Goal: Task Accomplishment & Management: Complete application form

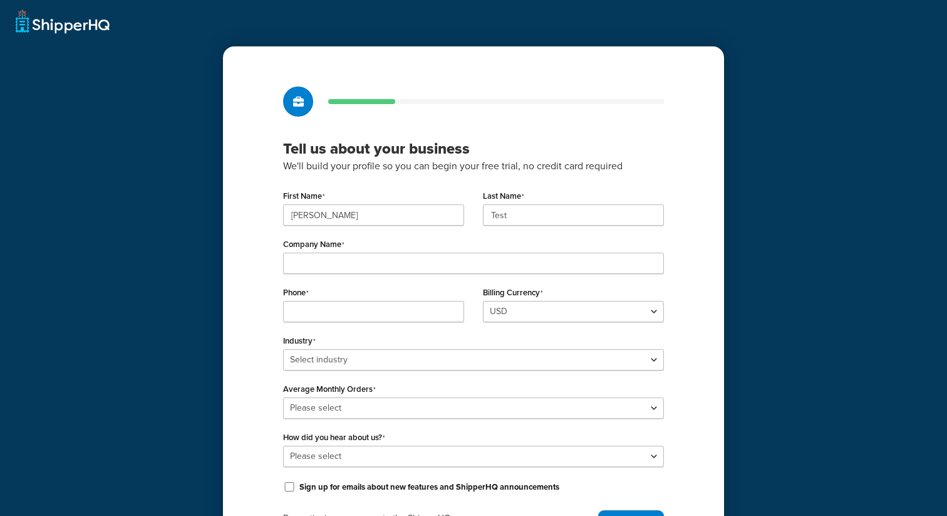
click at [419, 276] on div "First Name Valeria Last Name Test Company Name Phone Billing Currency USD Indus…" at bounding box center [473, 341] width 381 height 308
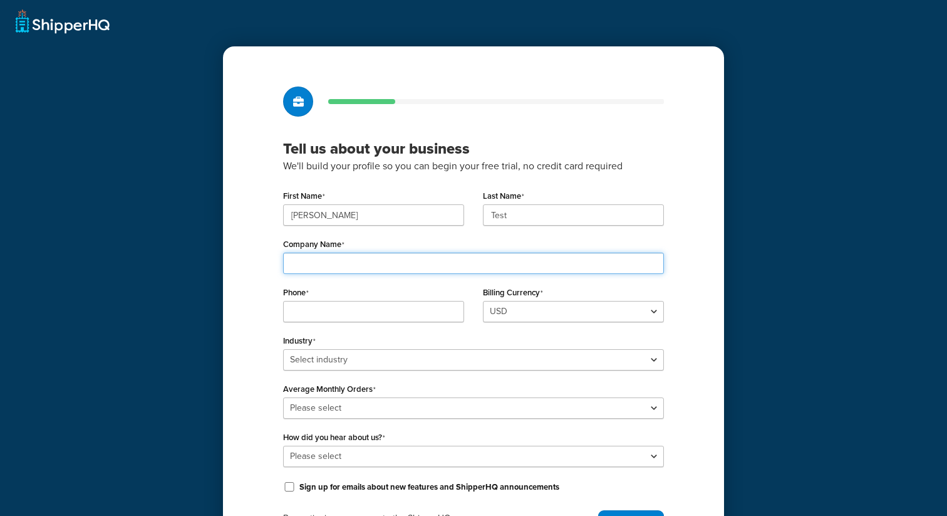
click at [425, 261] on input "Company Name" at bounding box center [473, 262] width 381 height 21
type input "lalal"
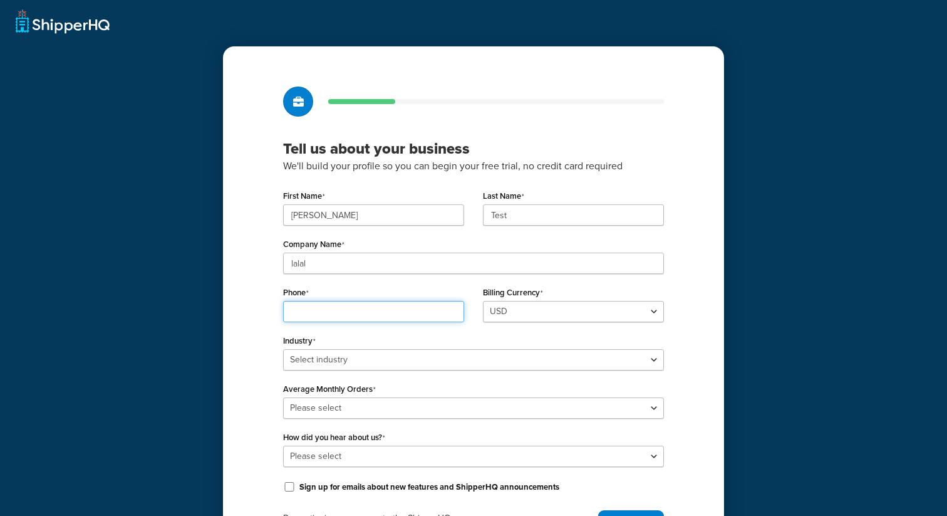
click at [400, 311] on input "Phone" at bounding box center [373, 311] width 181 height 21
type input "4124627182"
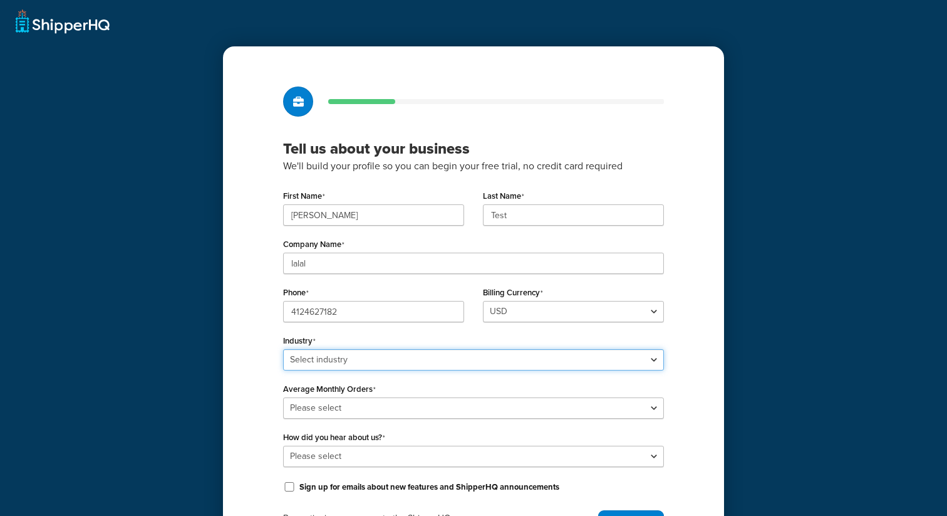
click at [380, 363] on select "Select industry Automotive Adult Agriculture Alcohol, Tobacco & CBD Arts & Craf…" at bounding box center [473, 359] width 381 height 21
select select "3"
click at [283, 349] on select "Select industry Automotive Adult Agriculture Alcohol, Tobacco & CBD Arts & Craf…" at bounding box center [473, 359] width 381 height 21
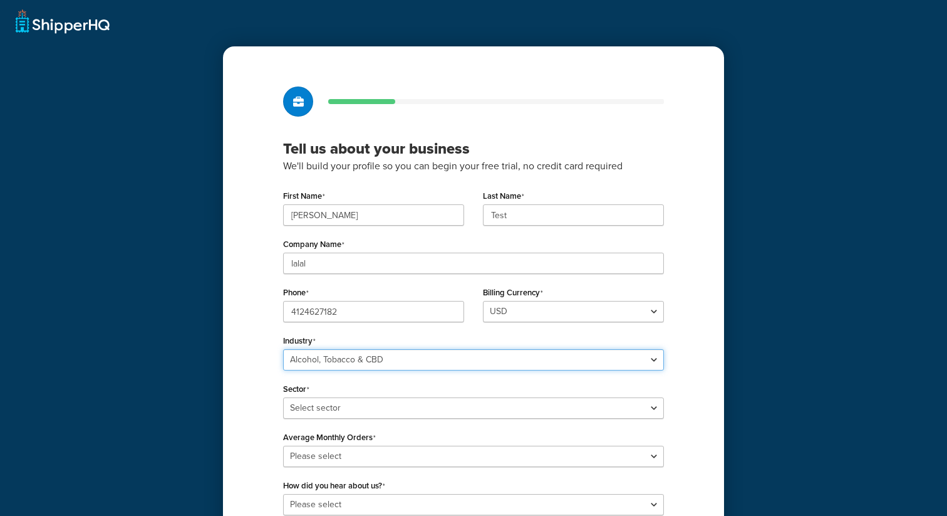
scroll to position [125, 0]
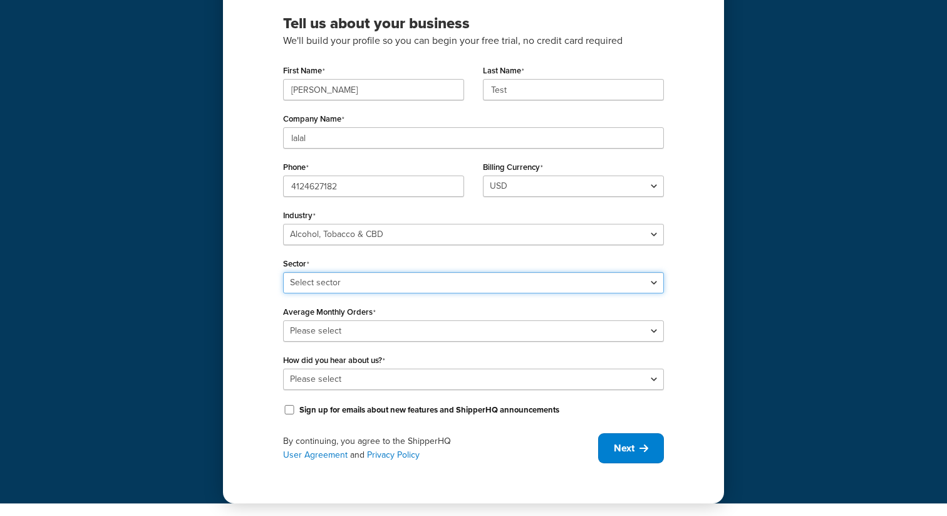
click at [399, 276] on select "Select sector Alcohol Manufacturing Beer CBD Liquor Store Spirits Tobacco Vape …" at bounding box center [473, 282] width 381 height 21
select select "5"
click at [283, 272] on select "Select sector Alcohol Manufacturing Beer CBD Liquor Store Spirits Tobacco Vape …" at bounding box center [473, 282] width 381 height 21
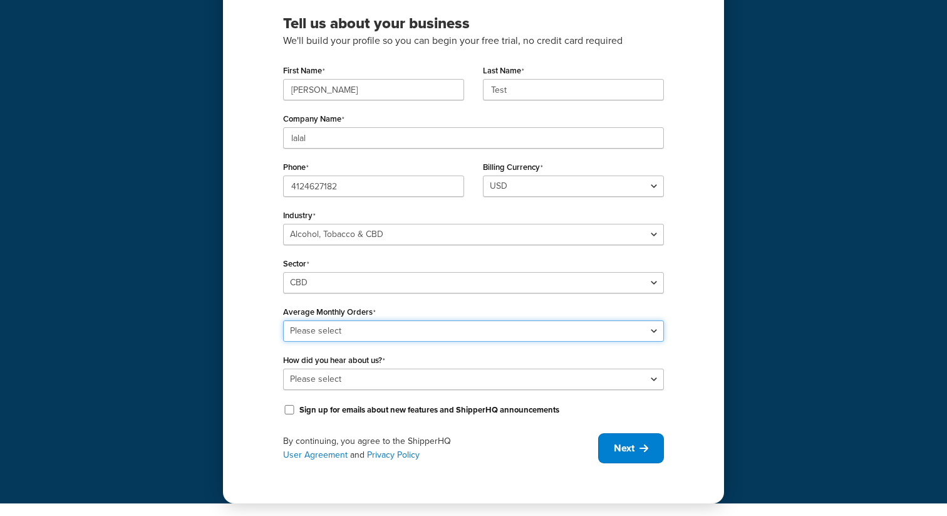
click at [367, 328] on select "Please select 0-500 501-1,000 1,001-10,000 10,001-20,000 Over 20,000" at bounding box center [473, 330] width 381 height 21
select select "3"
click at [283, 320] on select "Please select 0-500 501-1,000 1,001-10,000 10,001-20,000 Over 20,000" at bounding box center [473, 330] width 381 height 21
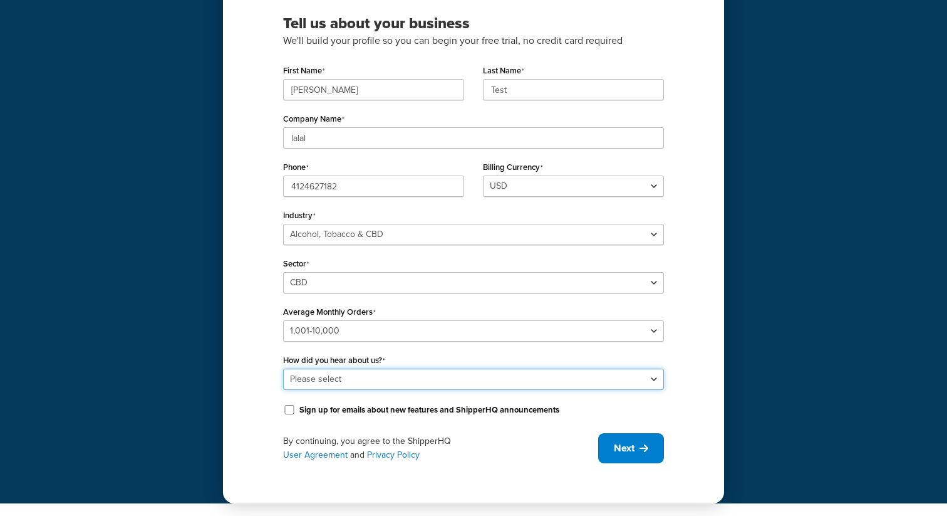
click at [365, 375] on select "Please select Online Search App Store or Marketplace Listing Referred by Agency…" at bounding box center [473, 378] width 381 height 21
select select "2"
click at [283, 368] on select "Please select Online Search App Store or Marketplace Listing Referred by Agency…" at bounding box center [473, 378] width 381 height 21
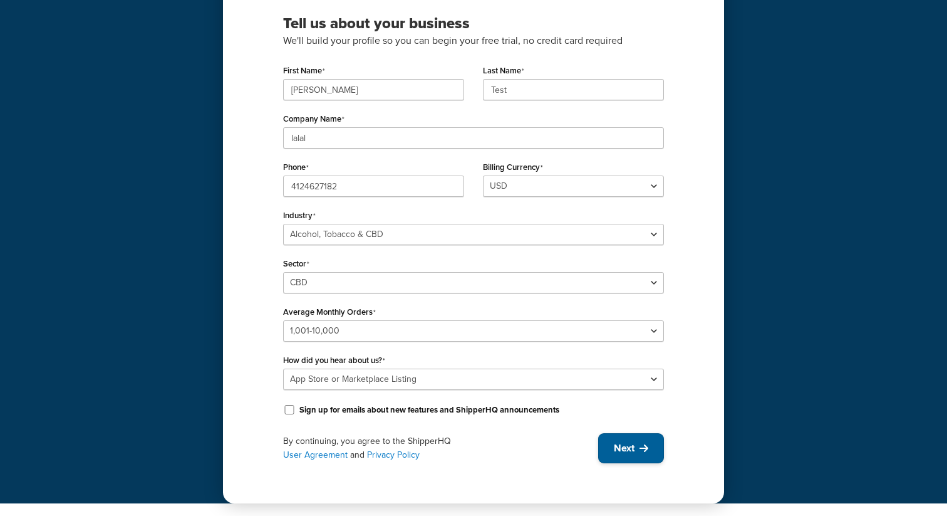
click at [610, 450] on button "Next" at bounding box center [631, 448] width 66 height 30
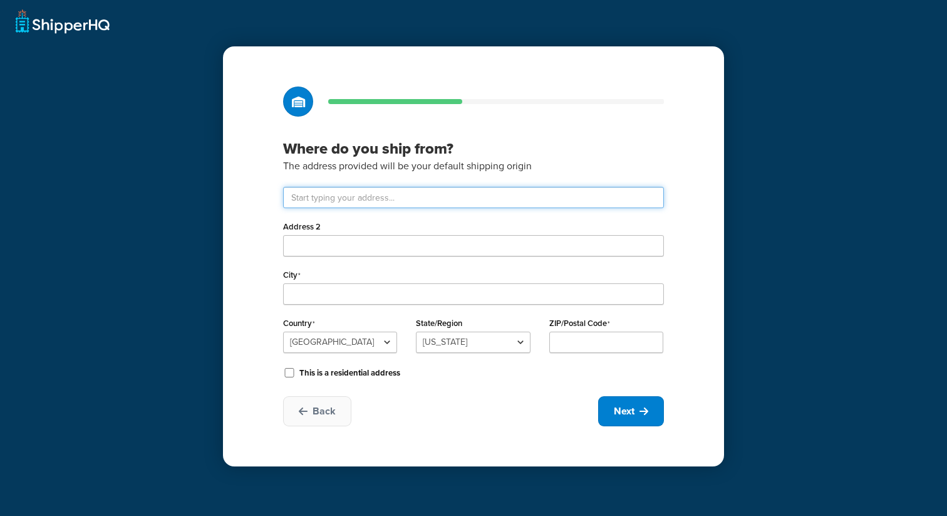
click at [377, 198] on input "text" at bounding box center [473, 197] width 381 height 21
type input "401 Congress Ave"
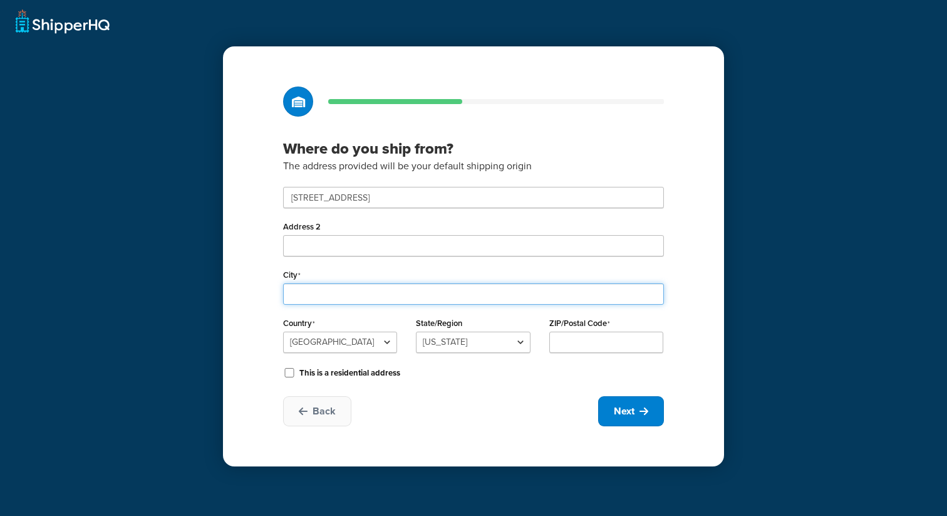
type input "Austin"
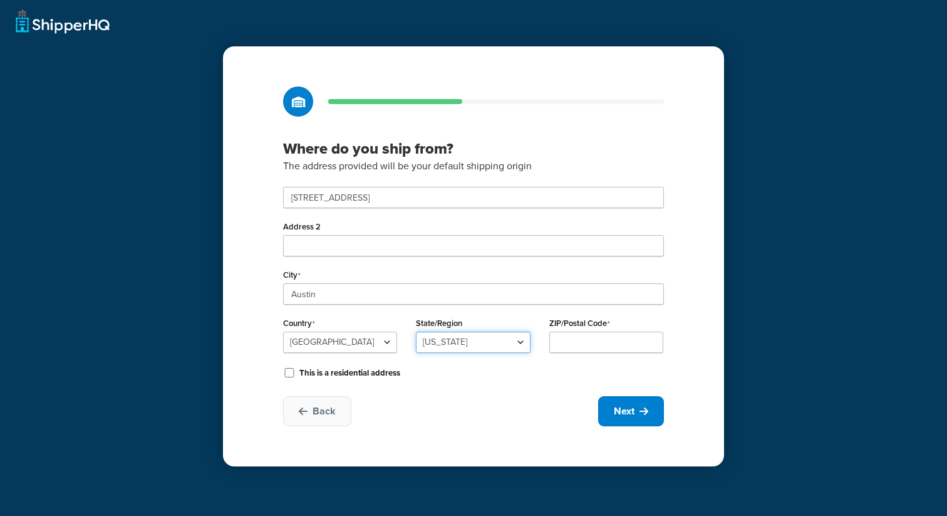
select select "43"
type input "78701"
click at [646, 407] on icon at bounding box center [644, 411] width 9 height 10
select select "1"
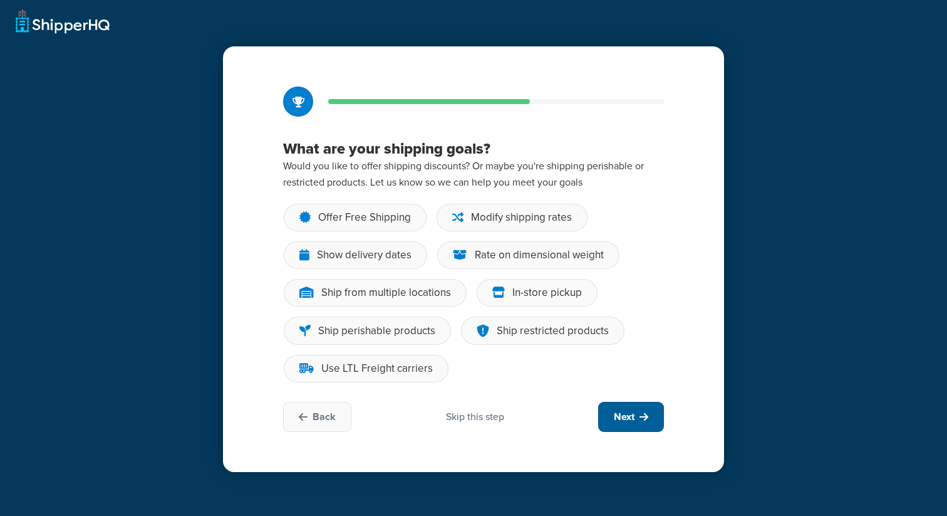
click at [646, 407] on button "Next" at bounding box center [631, 417] width 66 height 30
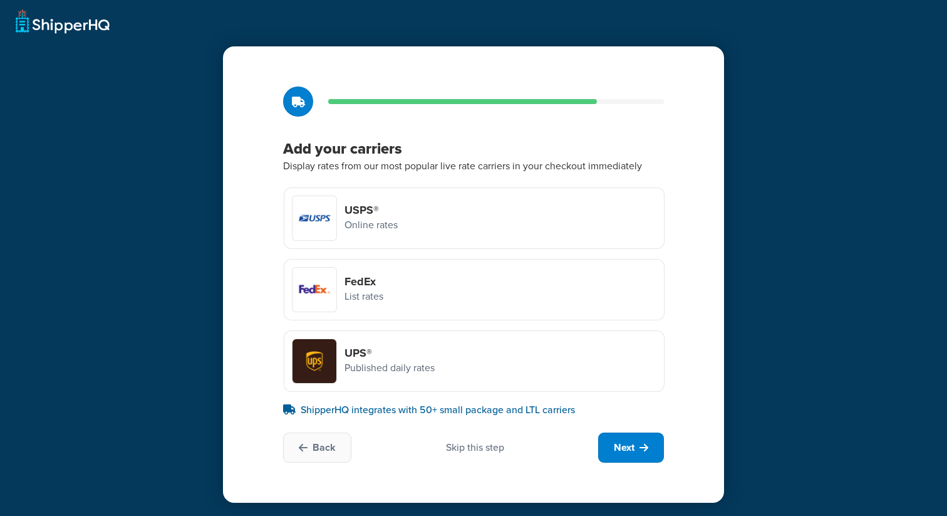
click at [501, 222] on div "USPS® Online rates" at bounding box center [474, 217] width 381 height 61
click at [0, 0] on input "USPS® Online rates" at bounding box center [0, 0] width 0 height 0
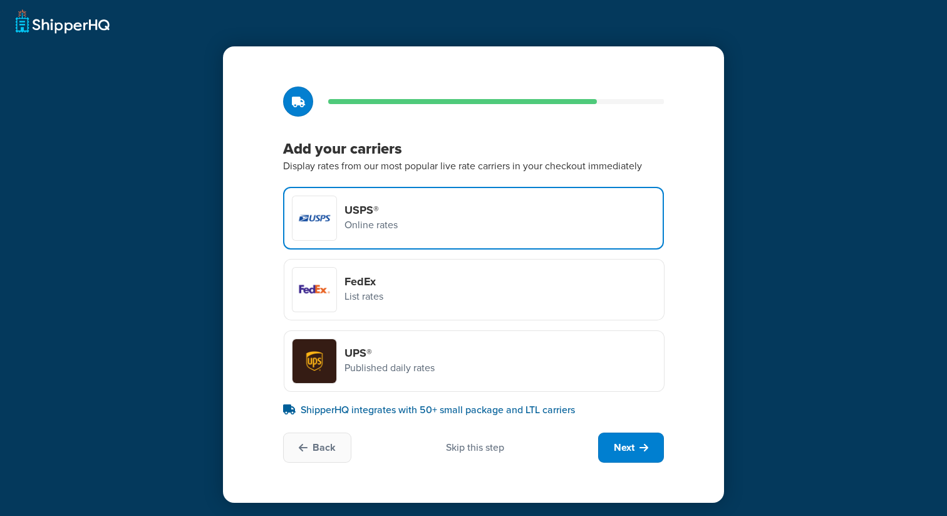
click at [479, 293] on div "FedEx List rates" at bounding box center [474, 289] width 381 height 61
click at [0, 0] on input "FedEx List rates" at bounding box center [0, 0] width 0 height 0
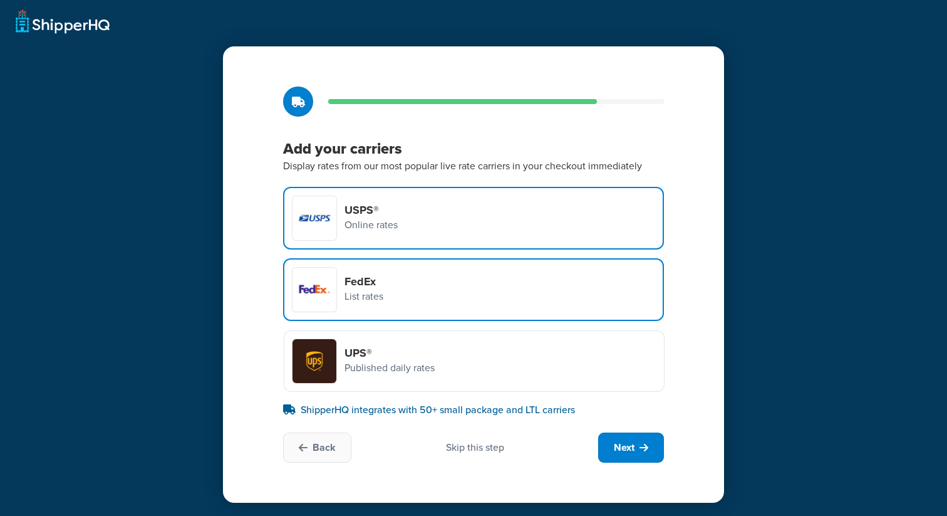
click at [470, 369] on div "UPS® Published daily rates" at bounding box center [474, 360] width 381 height 61
click at [0, 0] on input "UPS® Published daily rates" at bounding box center [0, 0] width 0 height 0
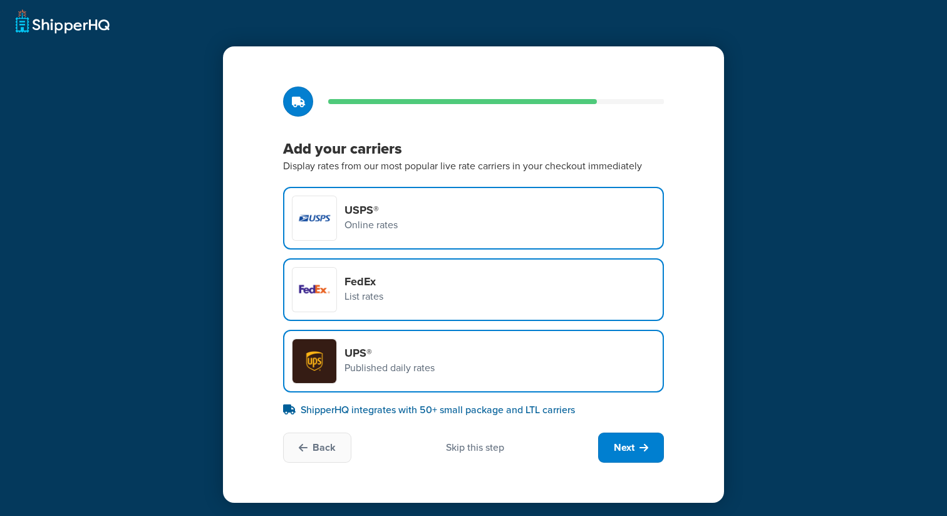
click at [607, 428] on div "Add your carriers Display rates from our most popular live rate carriers in you…" at bounding box center [473, 274] width 501 height 456
click at [614, 449] on span "Next" at bounding box center [624, 447] width 21 height 14
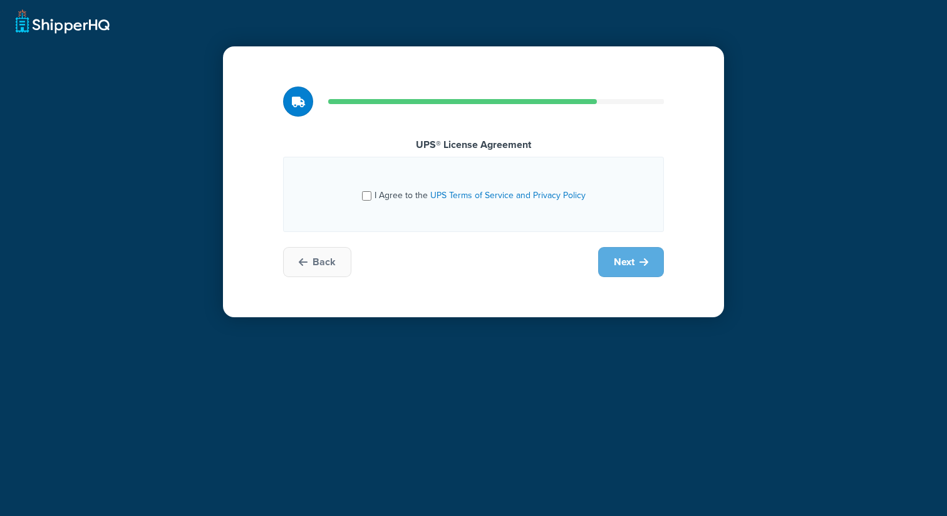
click at [407, 205] on div "I Agree to the UPS Terms of Service and Privacy Policy" at bounding box center [473, 194] width 348 height 33
click at [407, 196] on span "I Agree to the UPS Terms of Service and Privacy Policy" at bounding box center [480, 195] width 211 height 13
click at [371, 196] on input "I Agree to the UPS Terms of Service and Privacy Policy" at bounding box center [366, 195] width 9 height 9
checkbox input "true"
click at [626, 242] on div "UPS® License Agreement I Agree to the UPS Terms of Service and Privacy Policy B…" at bounding box center [473, 181] width 501 height 271
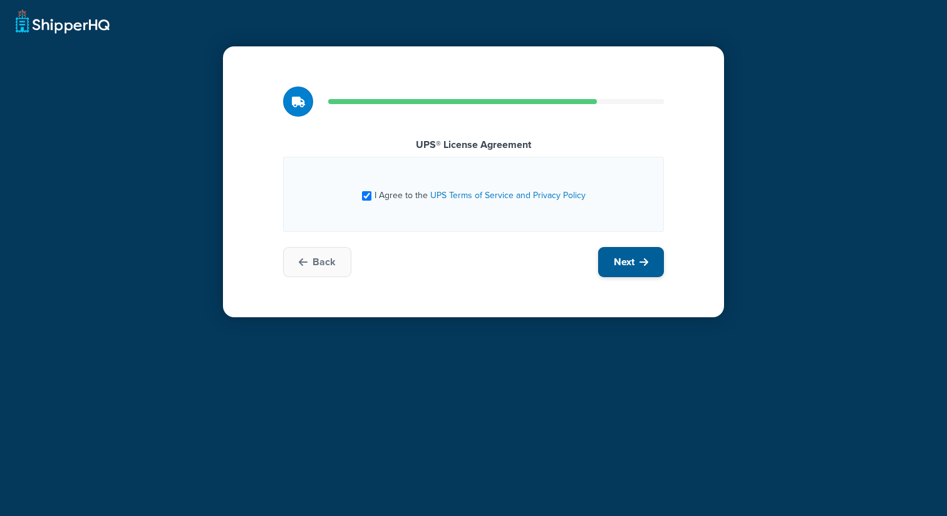
click at [628, 264] on span "Next" at bounding box center [624, 262] width 21 height 14
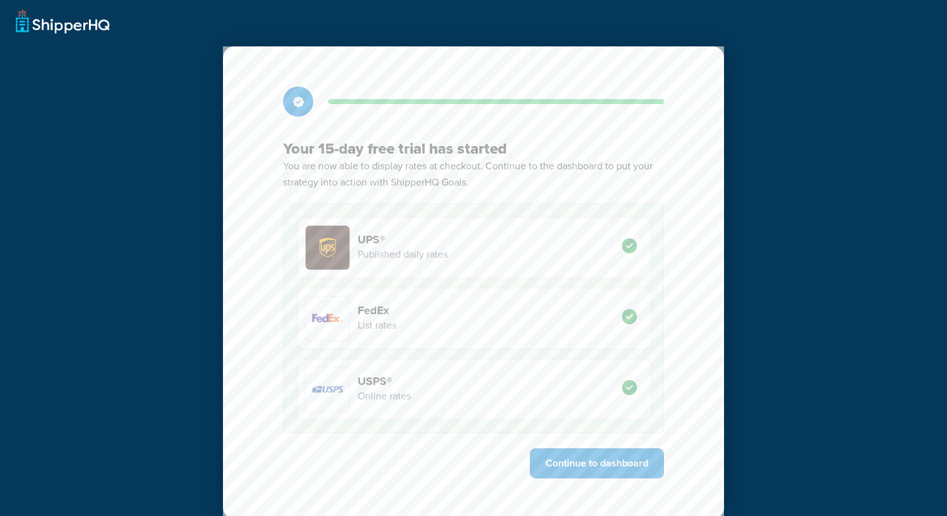
click at [606, 434] on div "Your 15-day free trial has started You are now able to display rates at checkou…" at bounding box center [473, 282] width 501 height 472
click at [590, 467] on button "Continue to dashboard" at bounding box center [597, 463] width 134 height 30
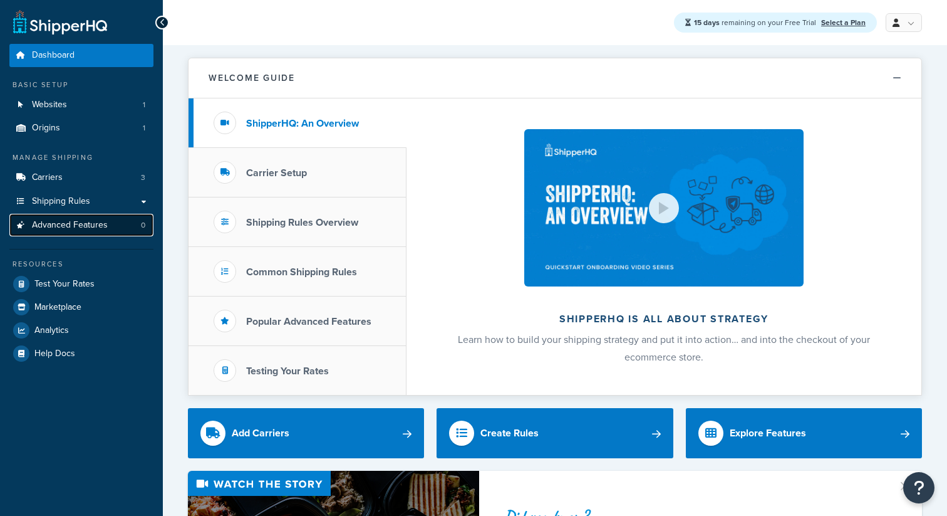
click at [76, 227] on span "Advanced Features" at bounding box center [70, 225] width 76 height 11
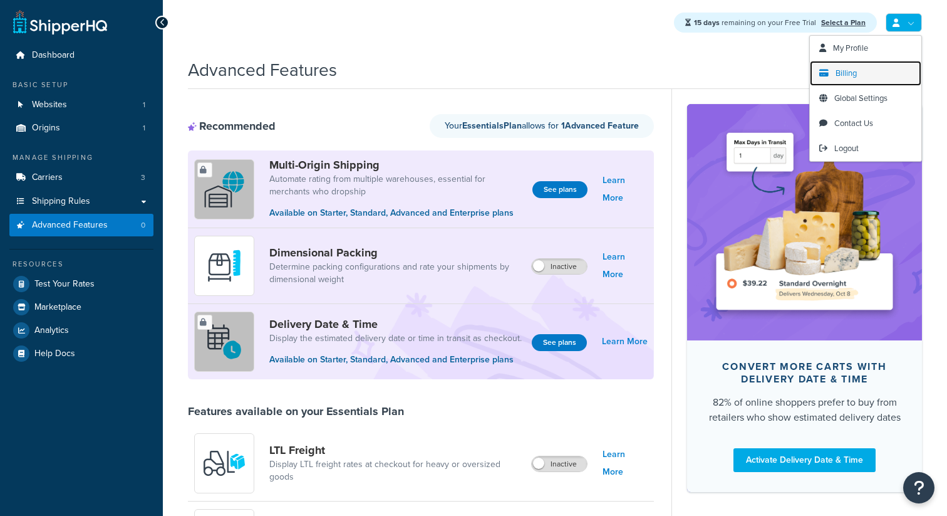
click at [862, 72] on link "Billing" at bounding box center [866, 73] width 112 height 25
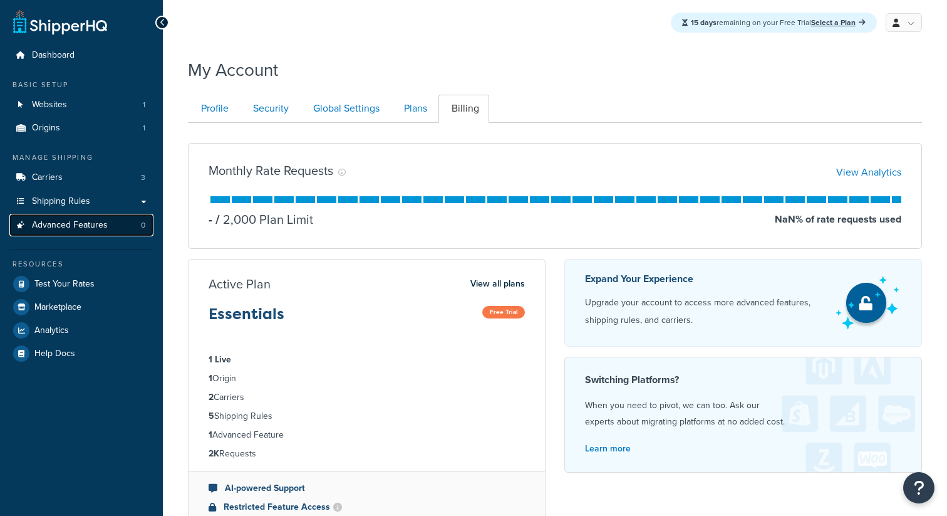
click at [109, 222] on link "Advanced Features 0" at bounding box center [81, 225] width 144 height 23
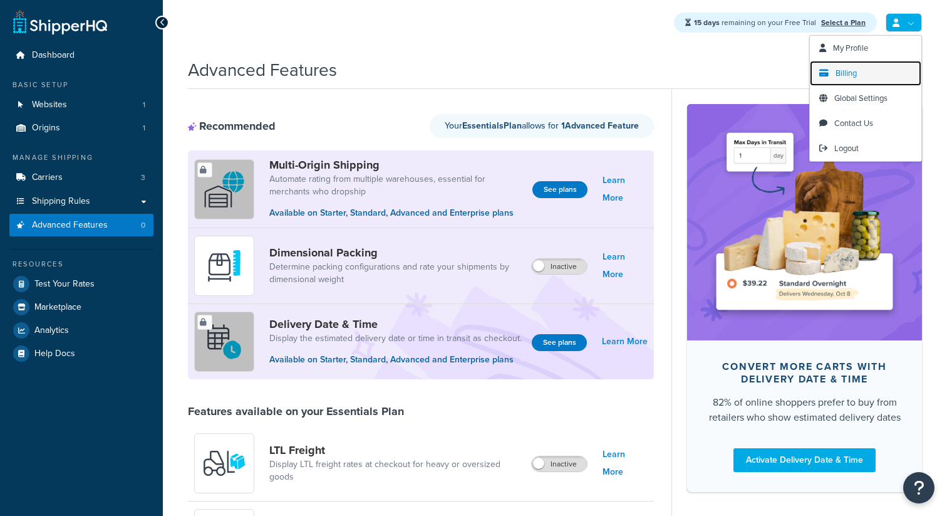
click at [844, 77] on span "Billing" at bounding box center [846, 73] width 21 height 12
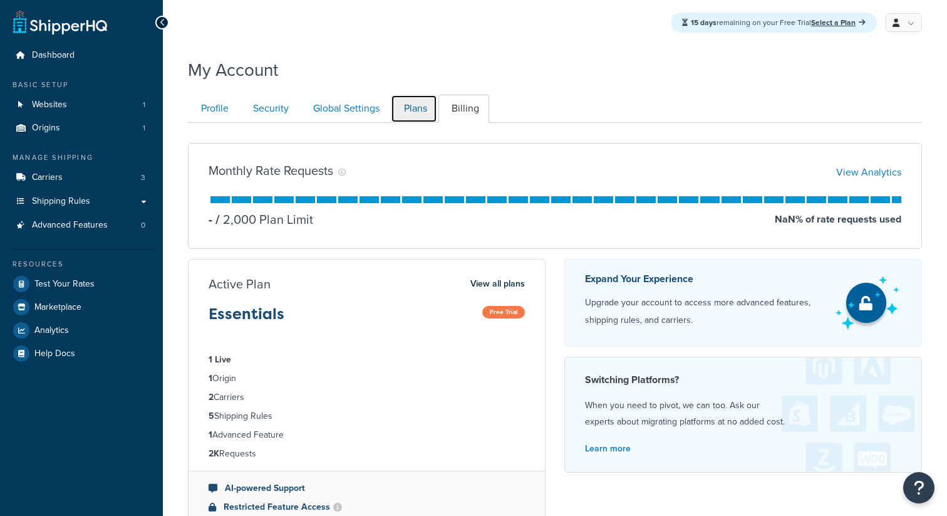
click at [420, 103] on link "Plans" at bounding box center [414, 109] width 46 height 28
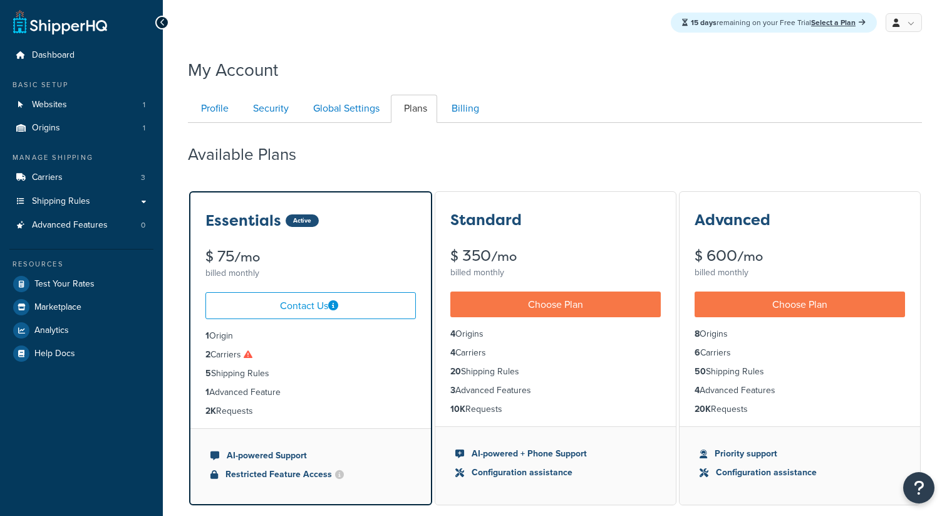
scroll to position [123, 0]
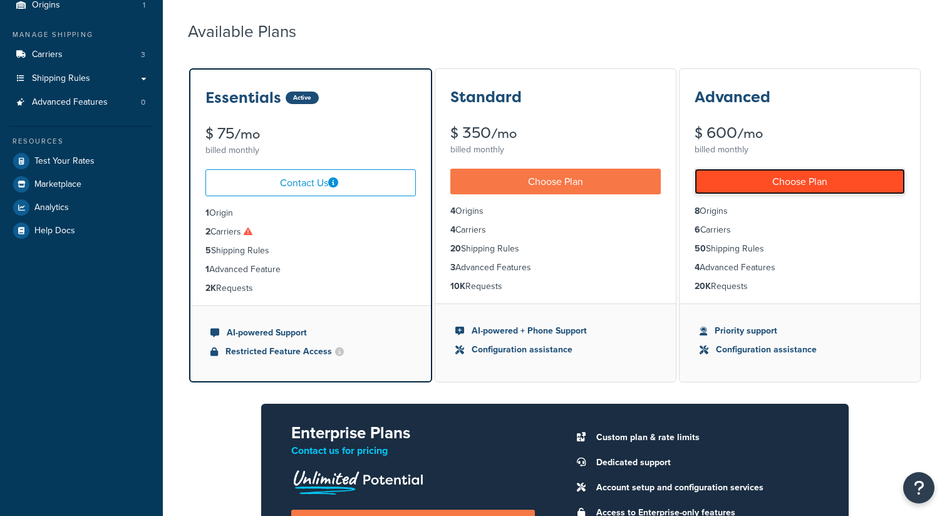
click at [749, 183] on link "Choose Plan" at bounding box center [800, 182] width 210 height 26
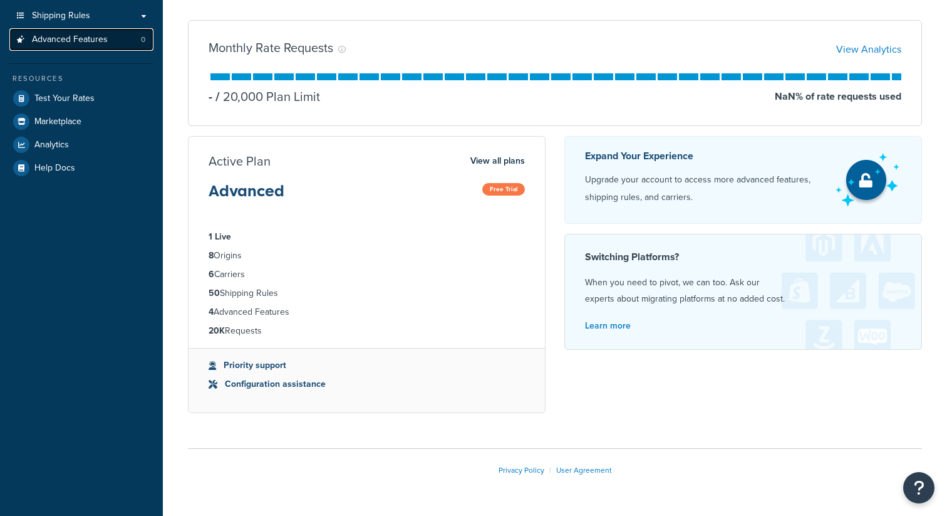
click at [120, 43] on link "Advanced Features 0" at bounding box center [81, 39] width 144 height 23
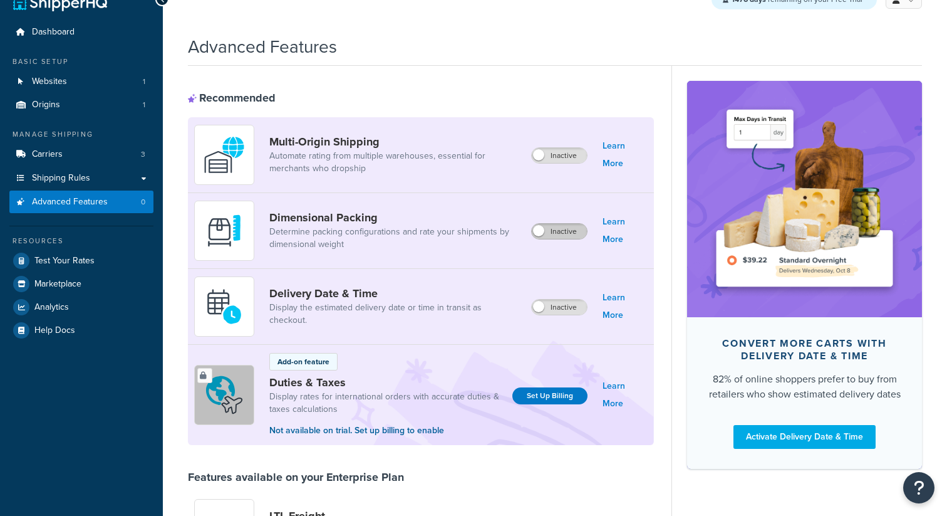
scroll to position [38, 0]
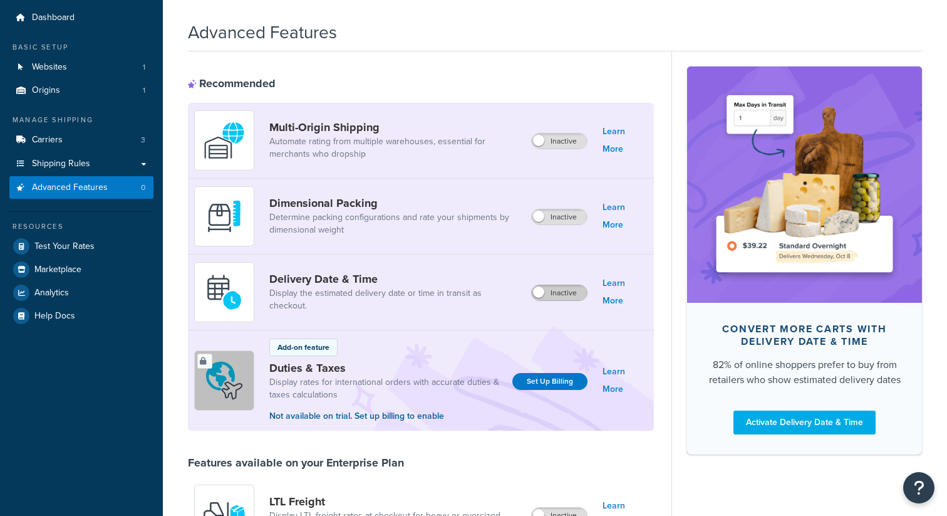
click at [561, 298] on label "Inactive" at bounding box center [559, 292] width 55 height 15
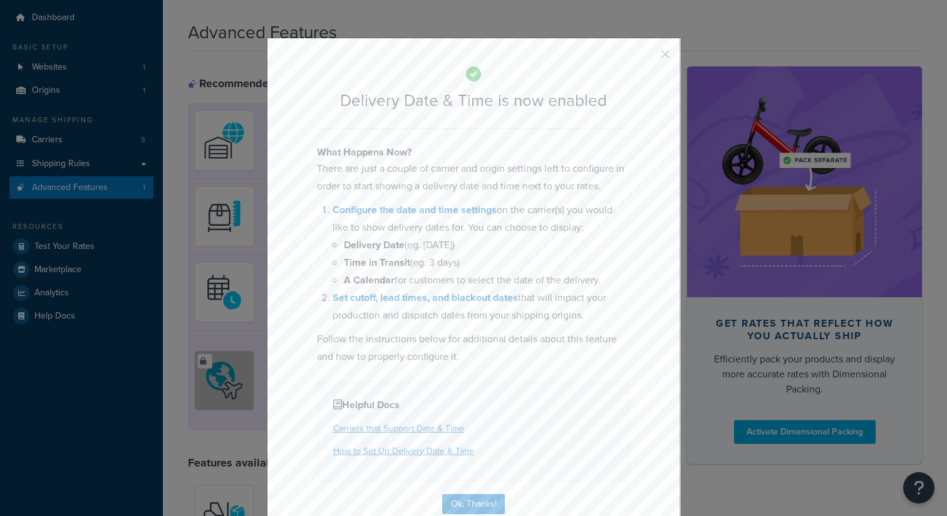
click at [479, 515] on div "Delivery Date & Time is now enabled What Happens Now? There are just a couple o…" at bounding box center [473, 289] width 413 height 502
click at [484, 501] on button "Ok, Thanks!" at bounding box center [473, 504] width 63 height 20
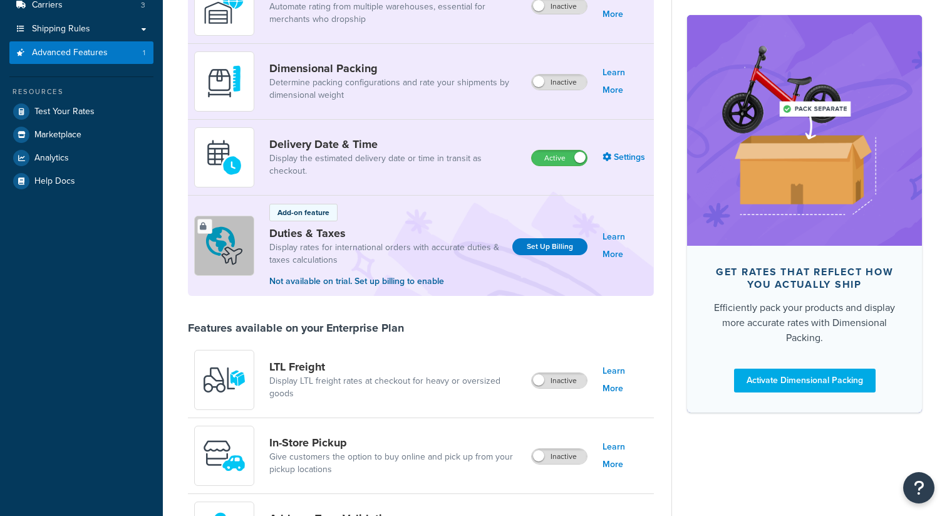
scroll to position [254, 0]
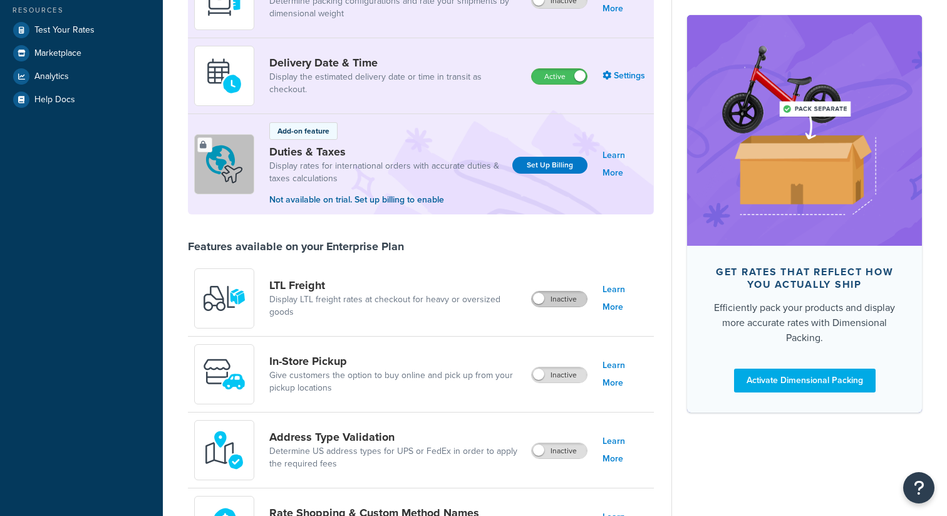
click at [563, 298] on label "Inactive" at bounding box center [559, 298] width 55 height 15
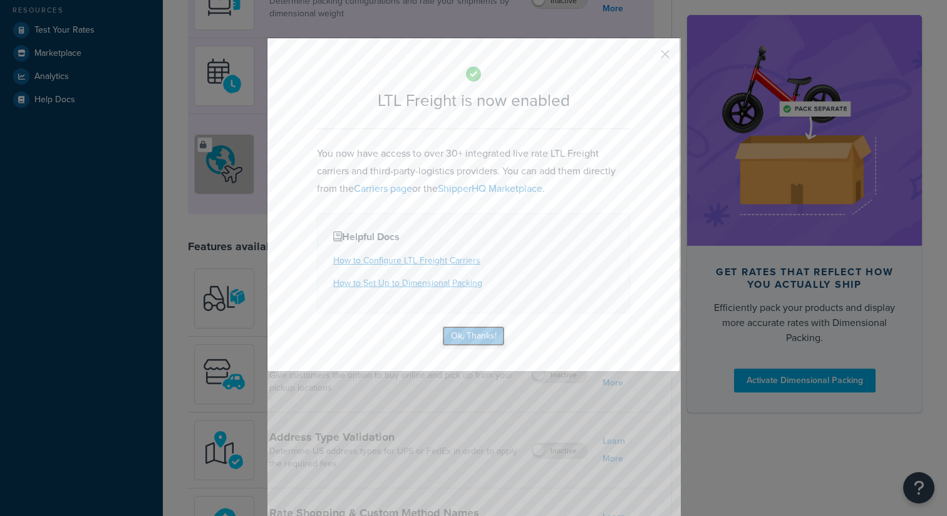
click at [482, 331] on button "Ok, Thanks!" at bounding box center [473, 336] width 63 height 20
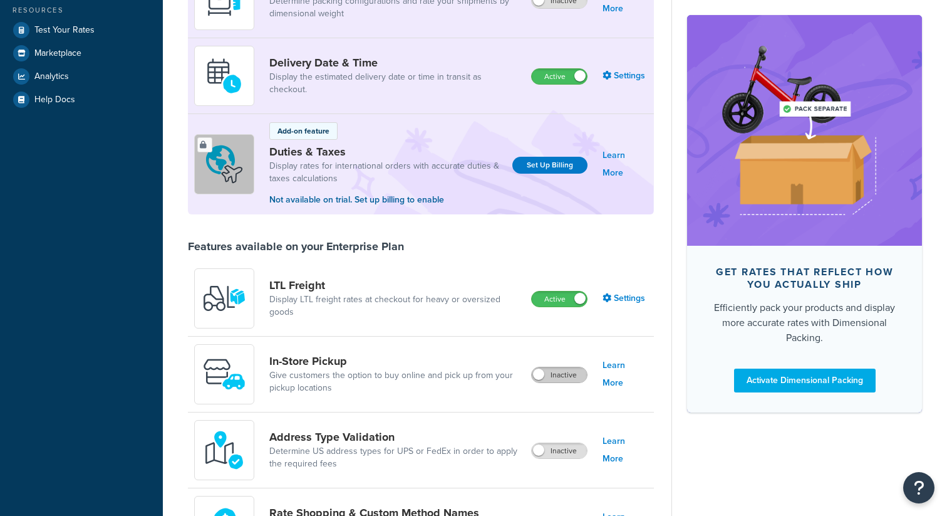
click at [556, 373] on label "Inactive" at bounding box center [559, 374] width 55 height 15
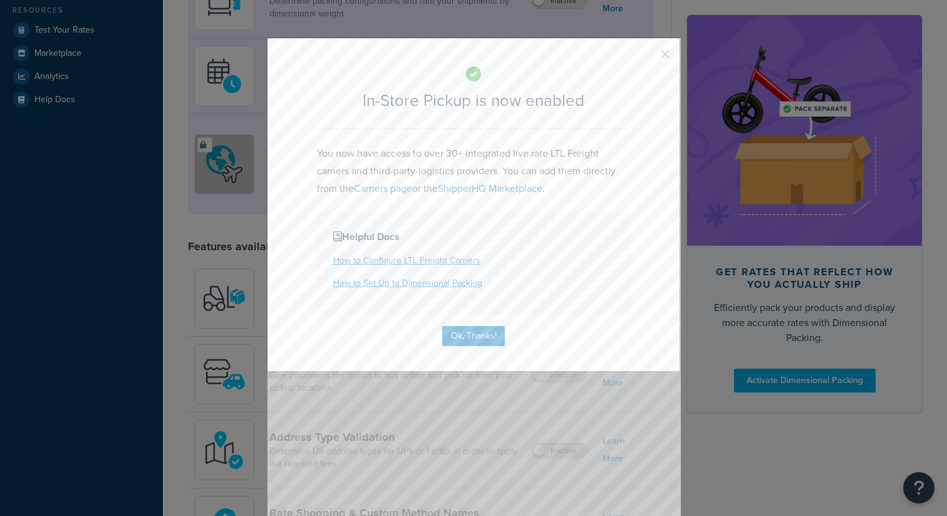
scroll to position [277, 0]
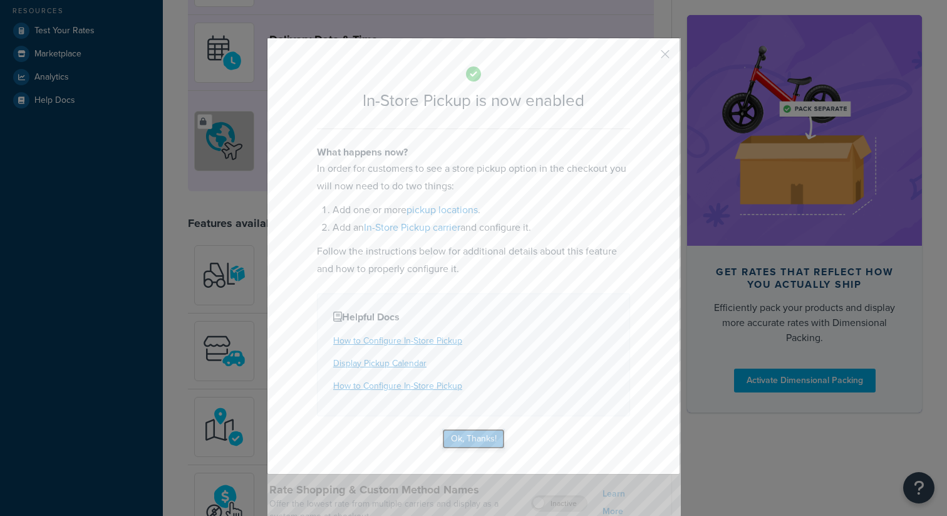
click at [470, 437] on button "Ok, Thanks!" at bounding box center [473, 439] width 63 height 20
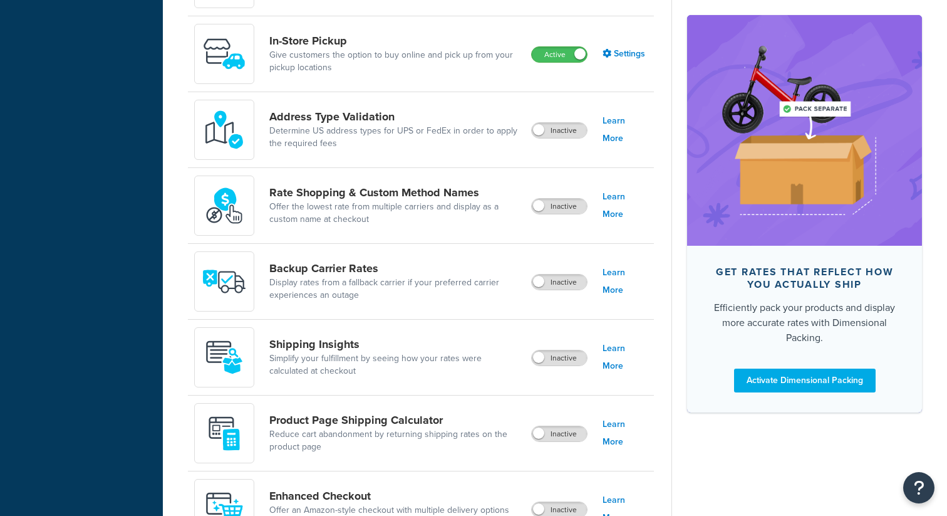
scroll to position [653, 0]
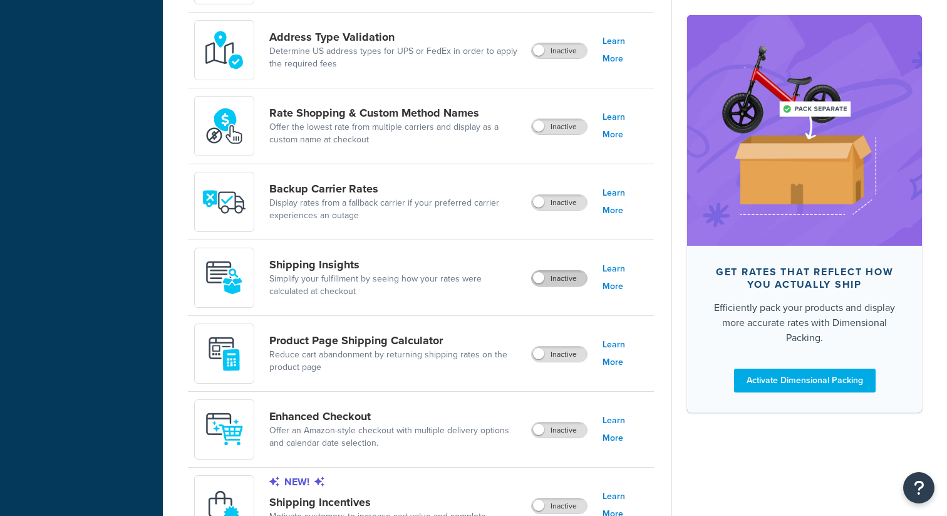
click at [568, 280] on label "Inactive" at bounding box center [559, 278] width 55 height 15
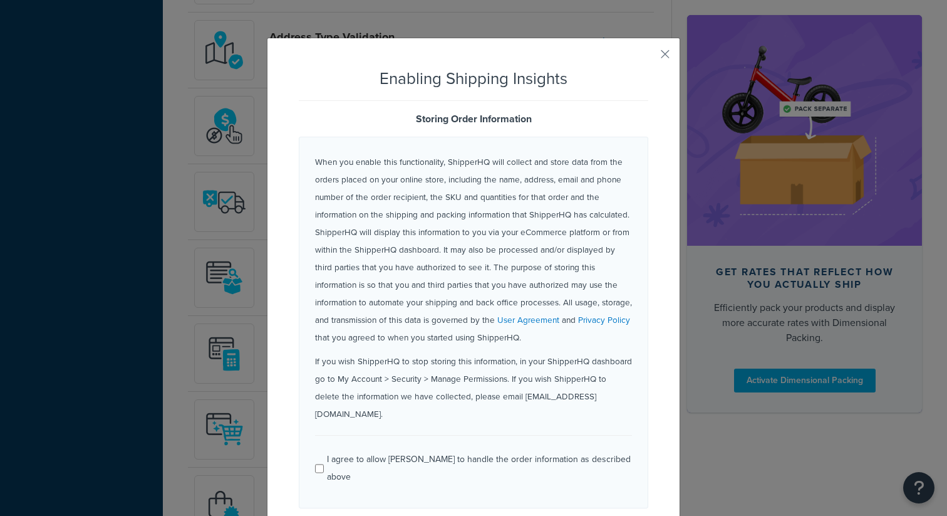
click at [437, 450] on div "I agree to allow ShipperHQ to handle the order information as described above" at bounding box center [479, 467] width 305 height 35
click at [324, 464] on input "I agree to allow ShipperHQ to handle the order information as described above" at bounding box center [319, 468] width 9 height 9
checkbox input "true"
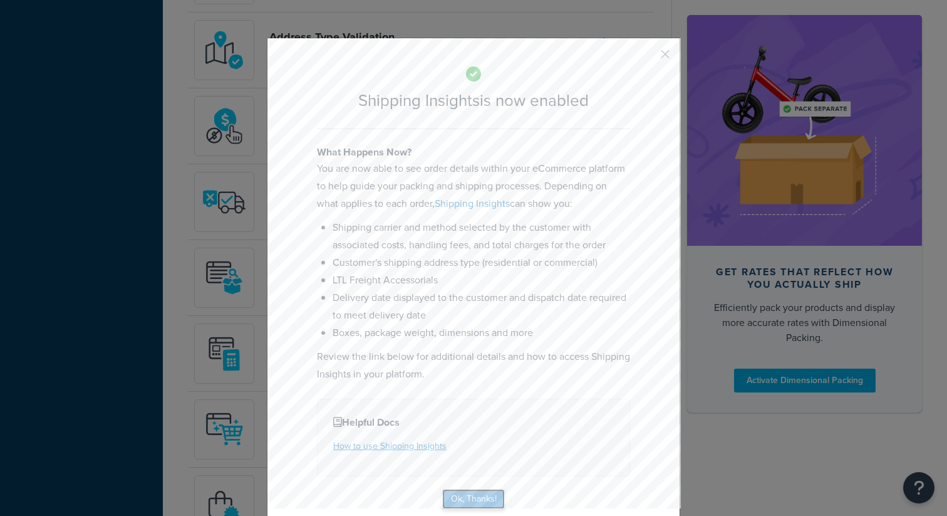
click at [469, 494] on button "Ok, Thanks!" at bounding box center [473, 499] width 63 height 20
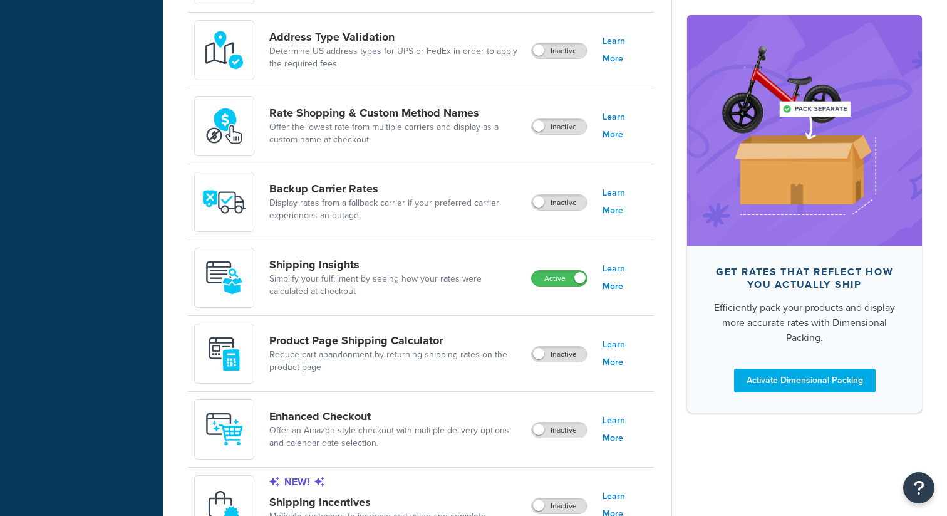
scroll to position [819, 0]
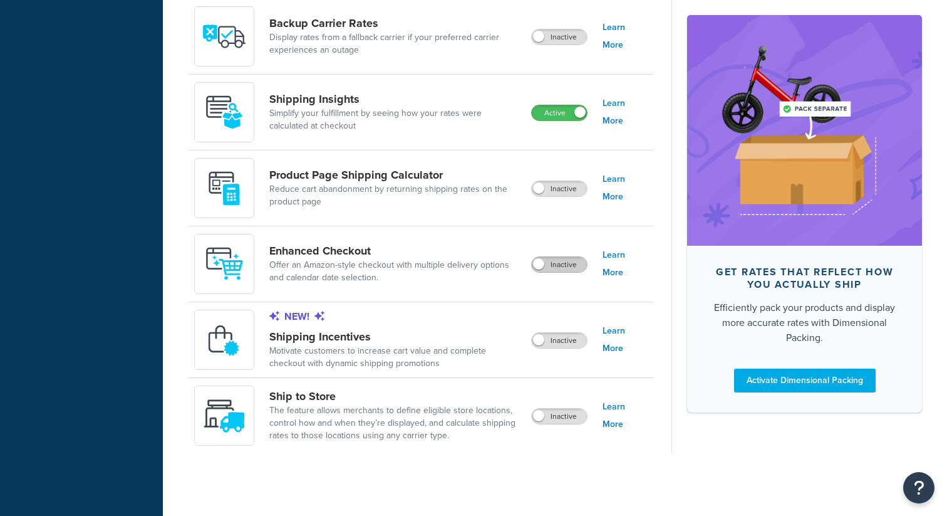
click at [561, 261] on label "Inactive" at bounding box center [559, 264] width 55 height 15
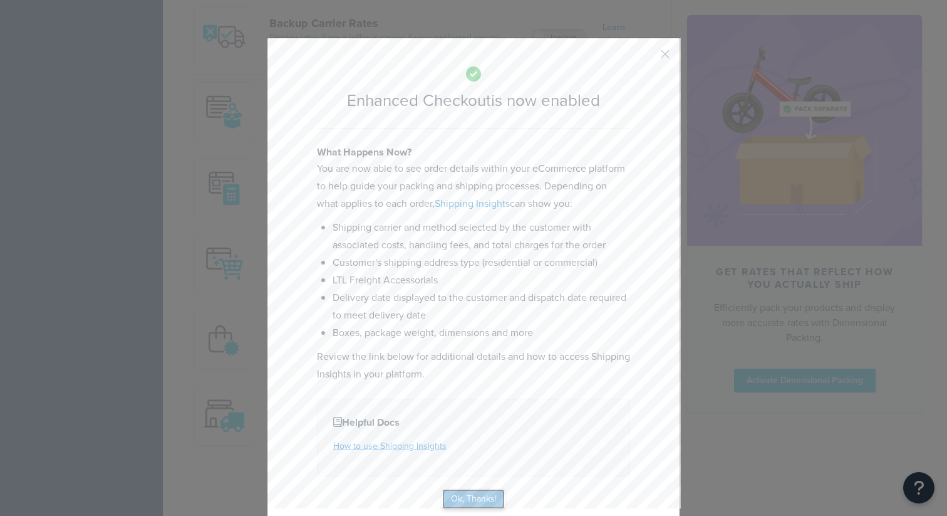
click at [489, 491] on button "Ok, Thanks!" at bounding box center [473, 499] width 63 height 20
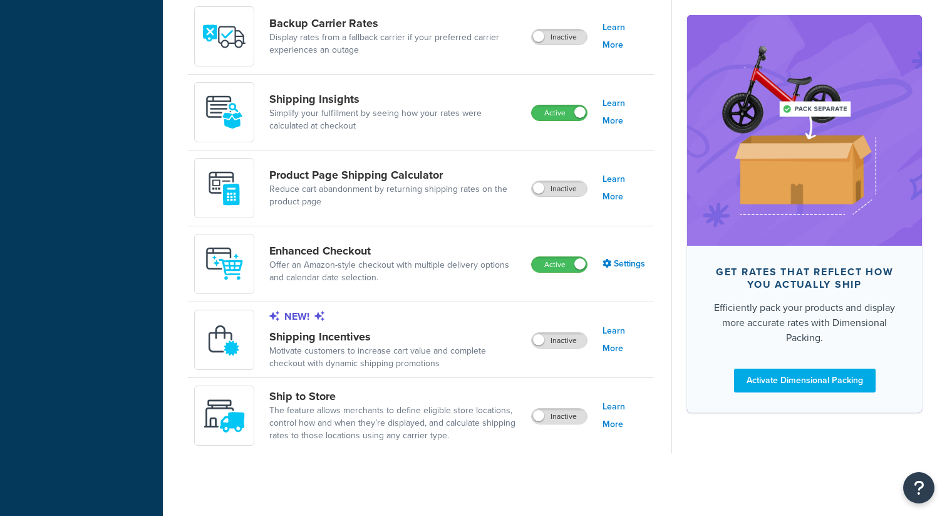
click at [569, 414] on label "Inactive" at bounding box center [559, 415] width 55 height 15
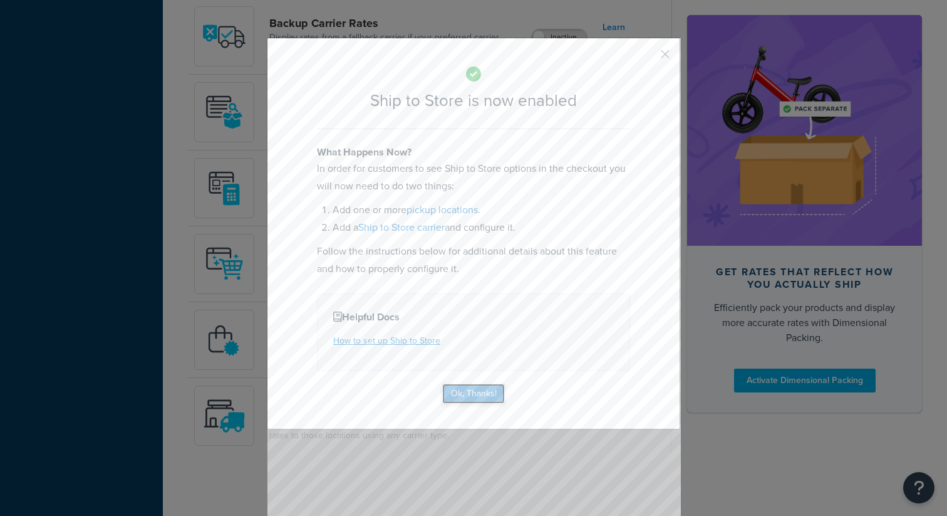
click at [480, 397] on button "Ok, Thanks!" at bounding box center [473, 393] width 63 height 20
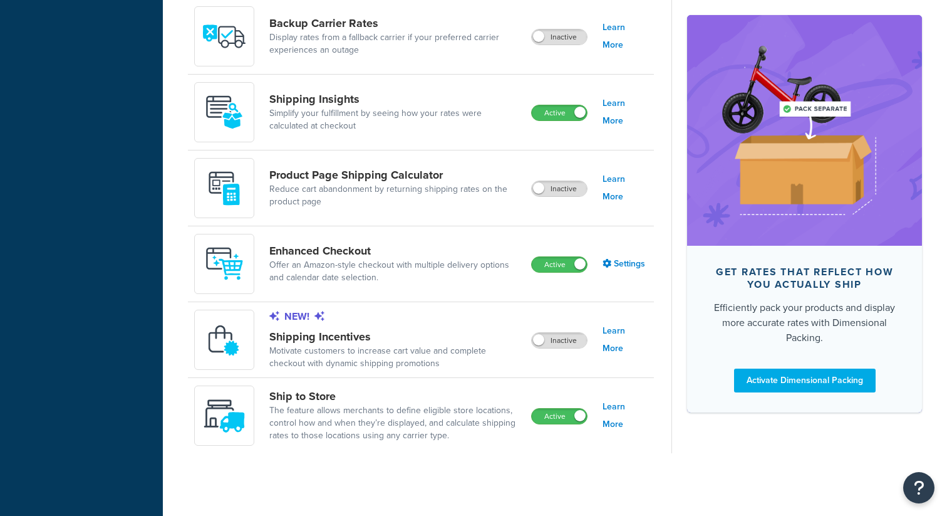
scroll to position [801, 0]
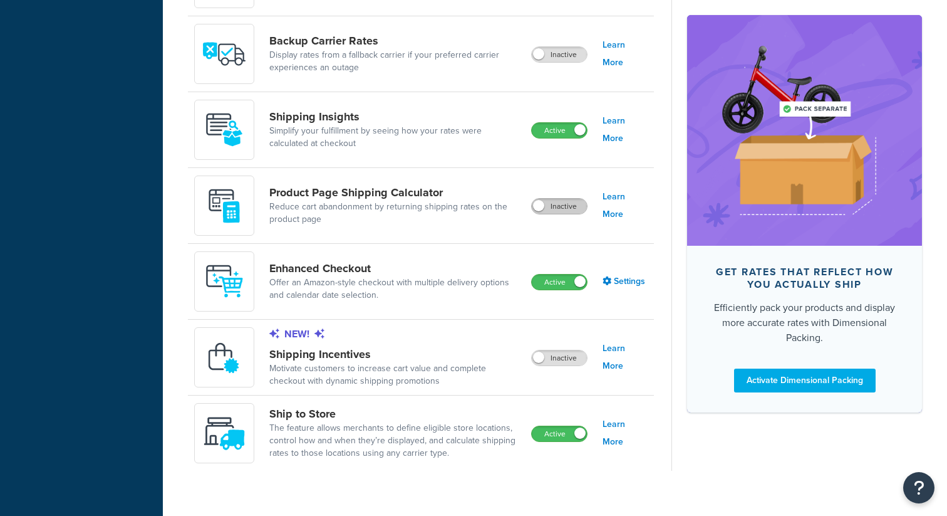
click at [575, 209] on label "Inactive" at bounding box center [559, 206] width 55 height 15
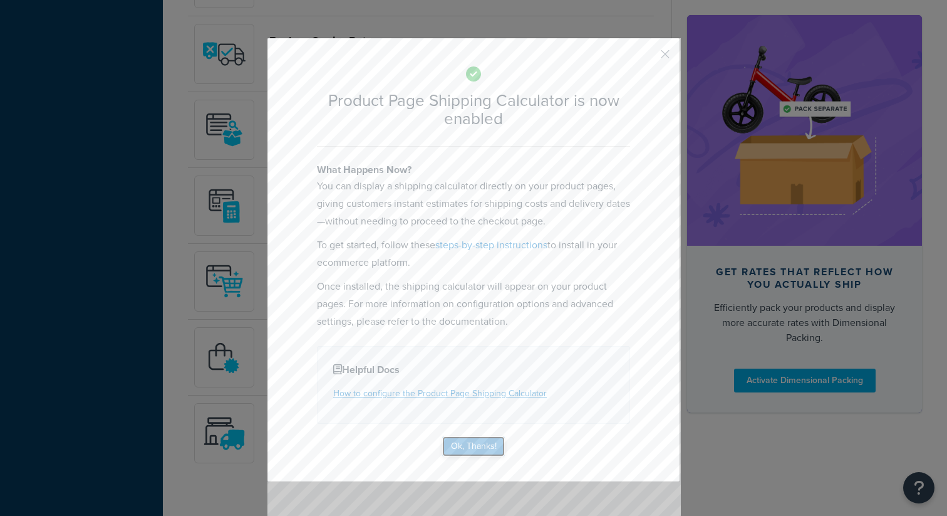
click at [488, 436] on button "Ok, Thanks!" at bounding box center [473, 446] width 63 height 20
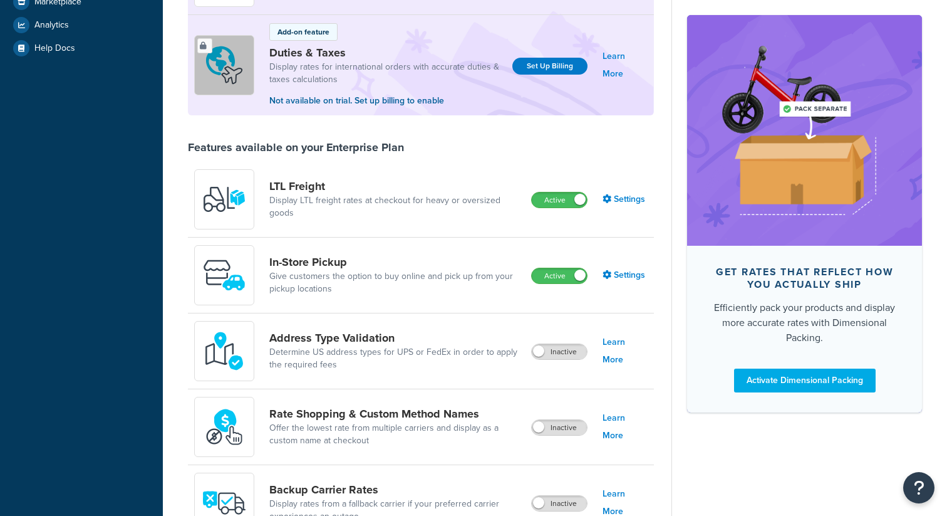
scroll to position [0, 0]
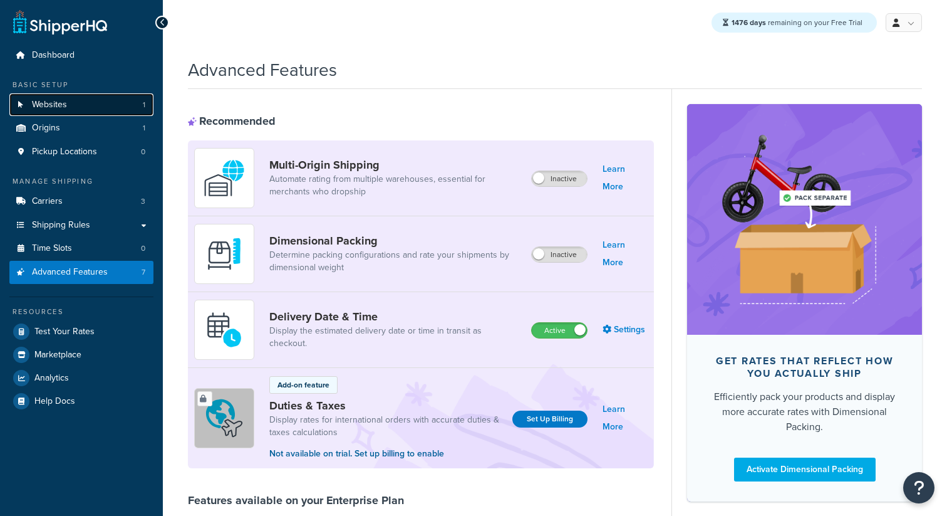
click at [63, 112] on link "Websites 1" at bounding box center [81, 104] width 144 height 23
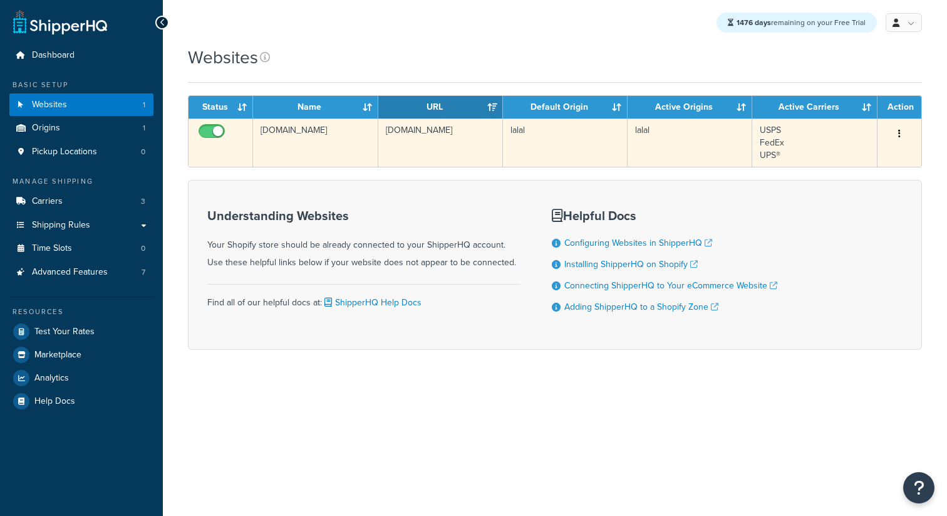
click at [323, 143] on td "[DOMAIN_NAME]" at bounding box center [315, 142] width 125 height 48
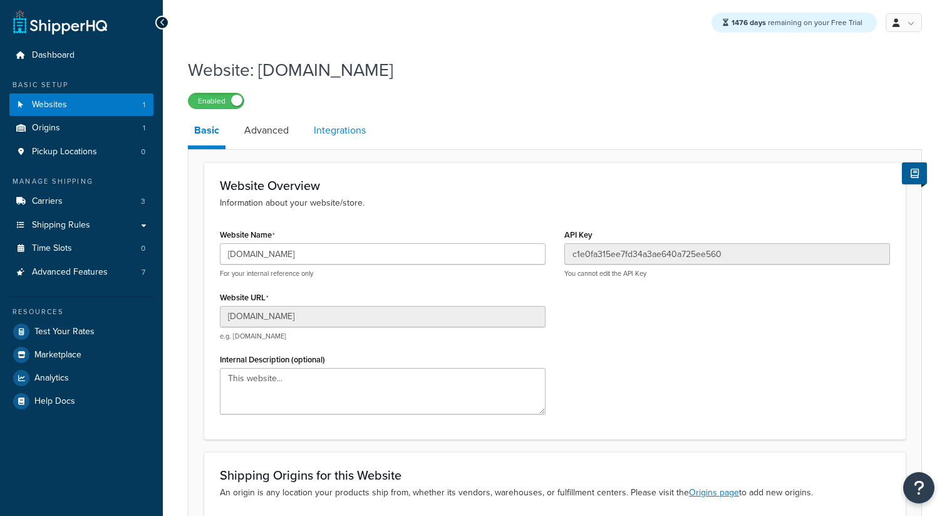
click at [335, 125] on link "Integrations" at bounding box center [340, 130] width 65 height 30
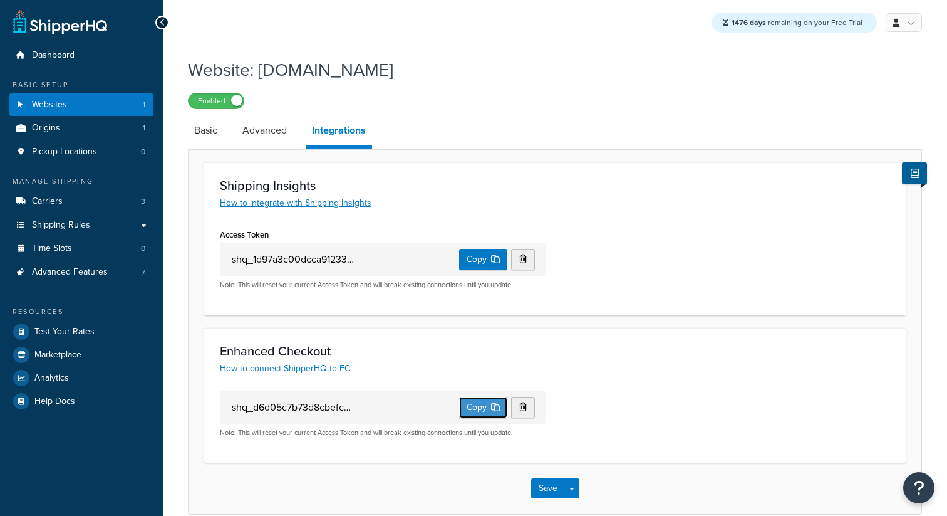
click at [492, 415] on button "Copy" at bounding box center [483, 407] width 48 height 21
click at [117, 207] on link "Carriers 3" at bounding box center [81, 201] width 144 height 23
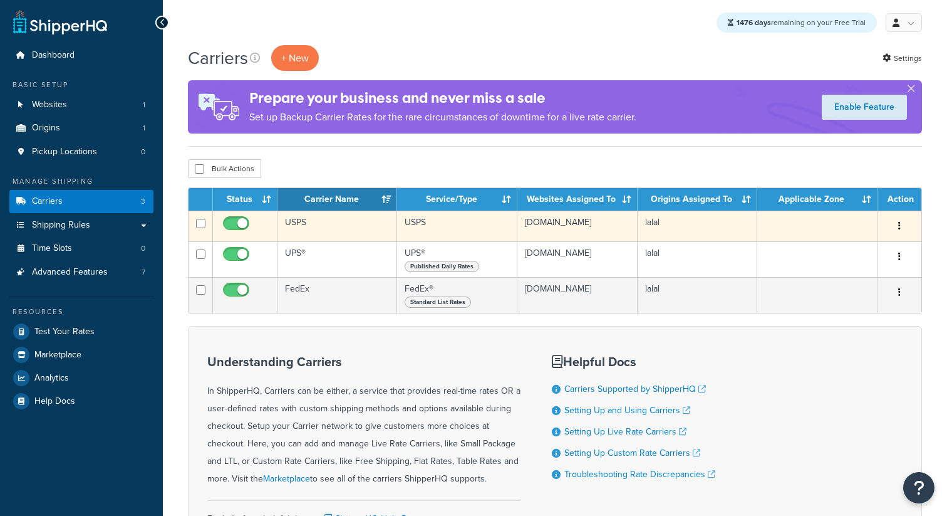
click at [319, 220] on td "USPS" at bounding box center [338, 225] width 120 height 31
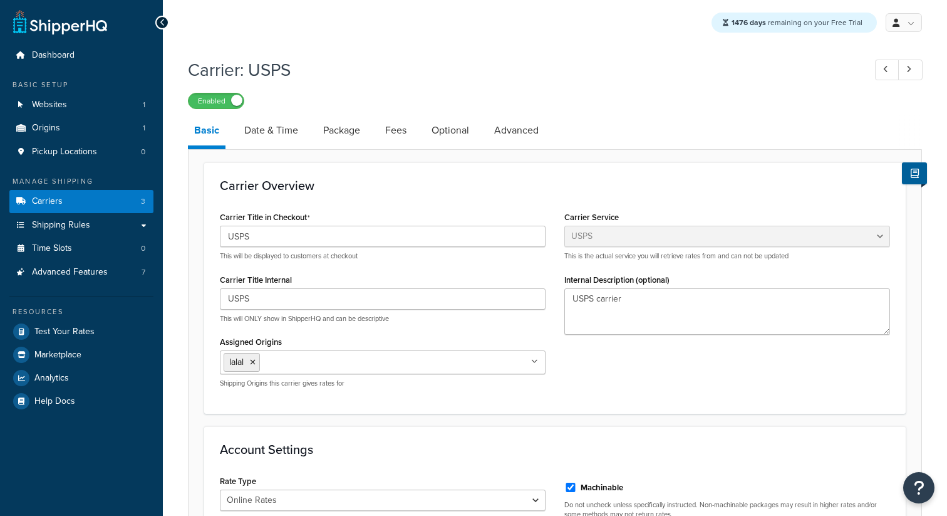
select select "usps"
select select "ONLINE"
click at [291, 141] on link "Date & Time" at bounding box center [271, 130] width 66 height 30
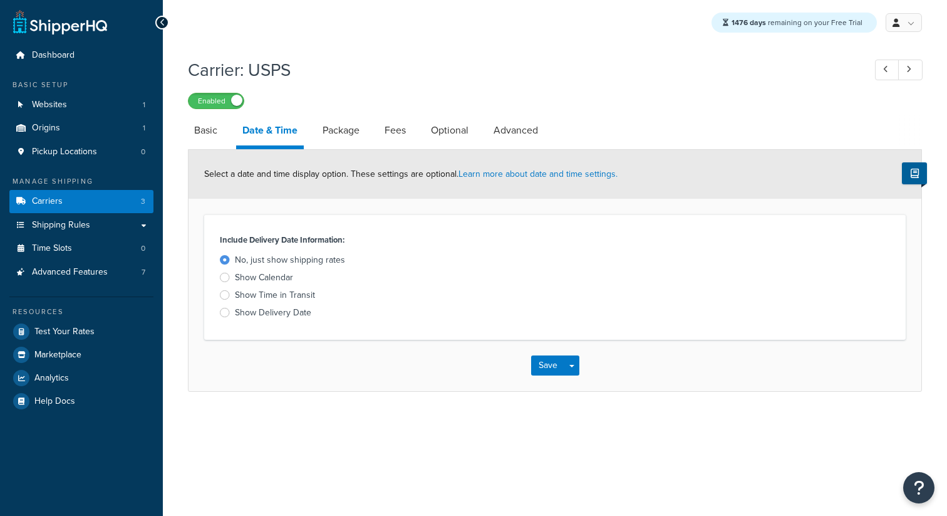
click at [273, 281] on div "Show Calendar" at bounding box center [264, 277] width 58 height 13
click at [0, 0] on input "Show Calendar" at bounding box center [0, 0] width 0 height 0
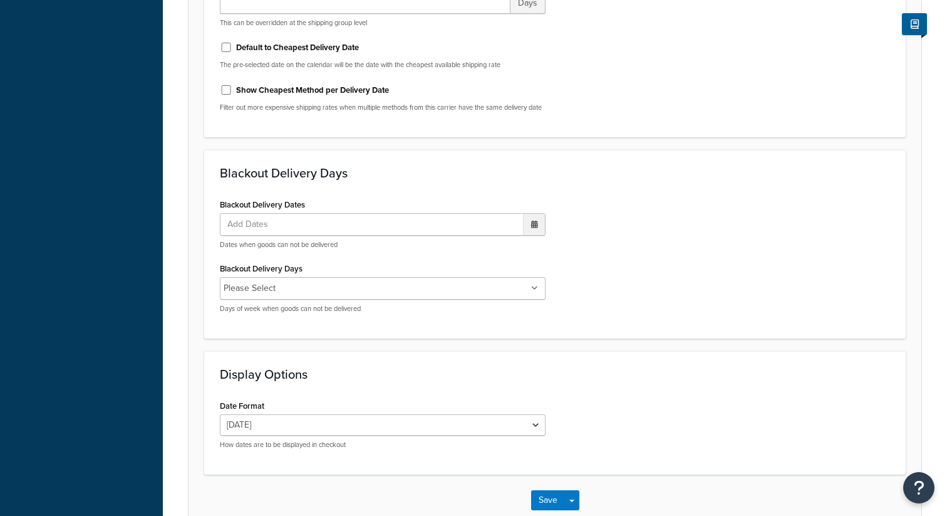
scroll to position [711, 0]
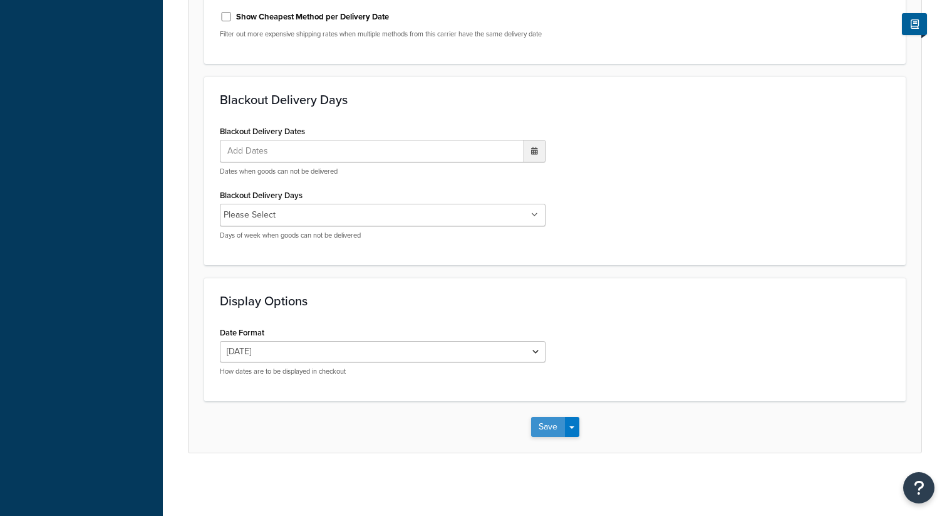
click at [551, 430] on button "Save" at bounding box center [548, 427] width 34 height 20
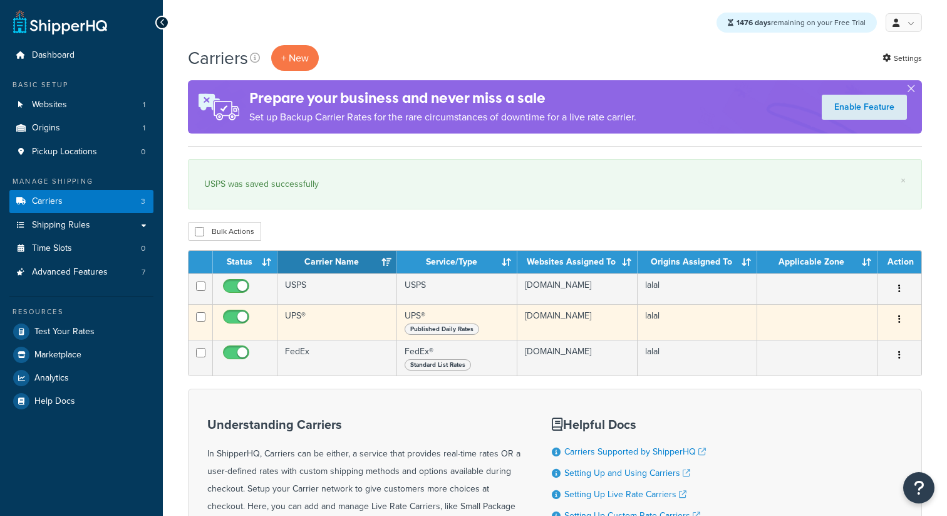
click at [303, 332] on td "UPS®" at bounding box center [338, 322] width 120 height 36
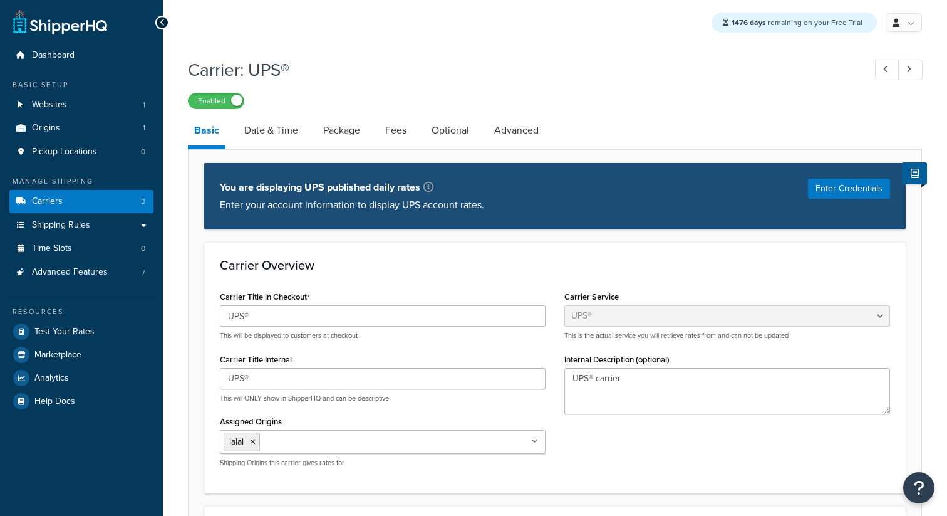
select select "ups"
click at [285, 135] on link "Date & Time" at bounding box center [271, 130] width 66 height 30
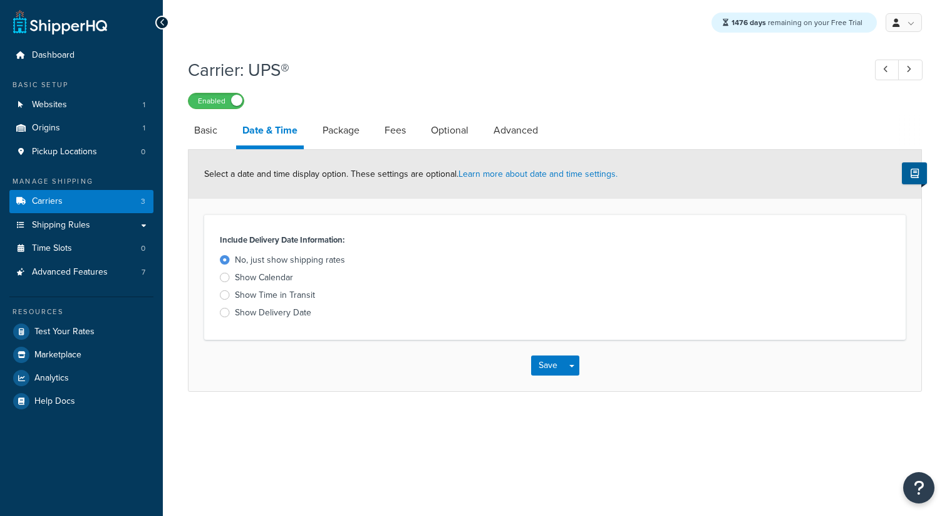
click at [270, 279] on div "Show Calendar" at bounding box center [264, 277] width 58 height 13
click at [0, 0] on input "Show Calendar" at bounding box center [0, 0] width 0 height 0
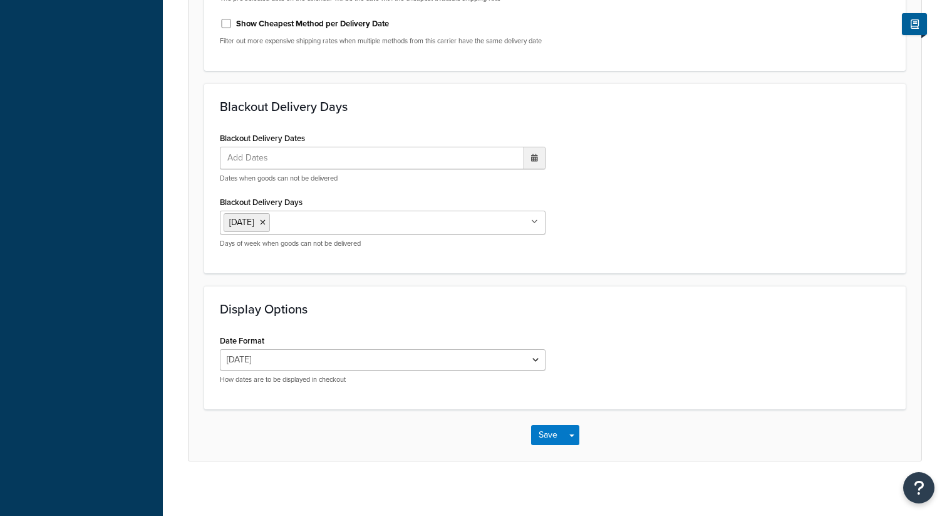
scroll to position [712, 0]
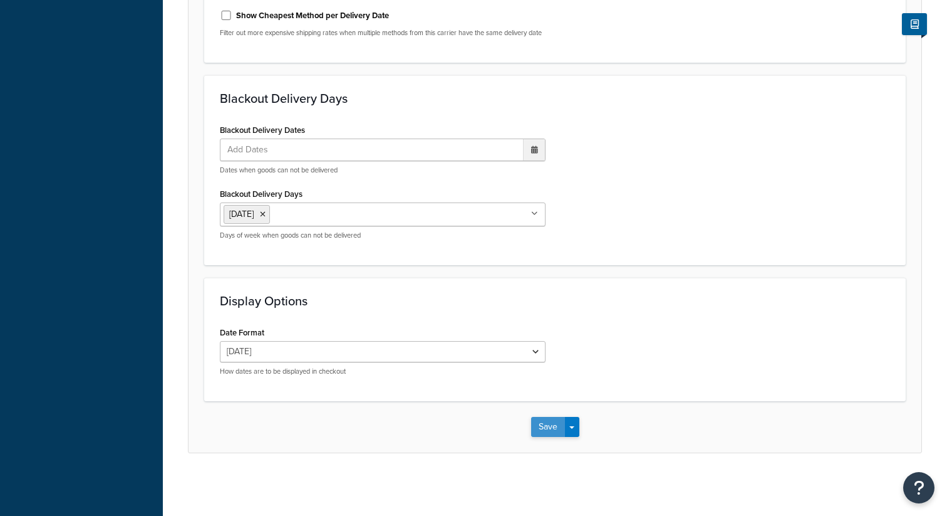
click at [543, 431] on button "Save" at bounding box center [548, 427] width 34 height 20
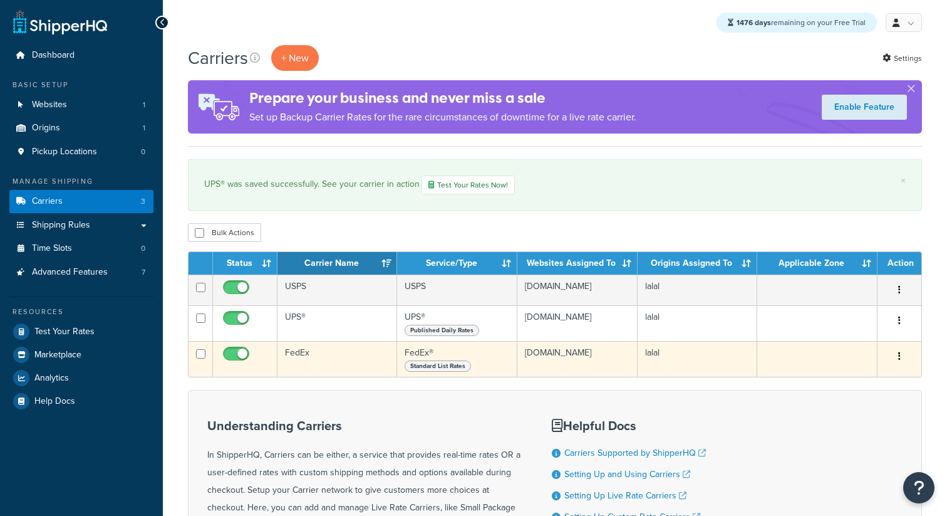
click at [288, 365] on td "FedEx" at bounding box center [338, 359] width 120 height 36
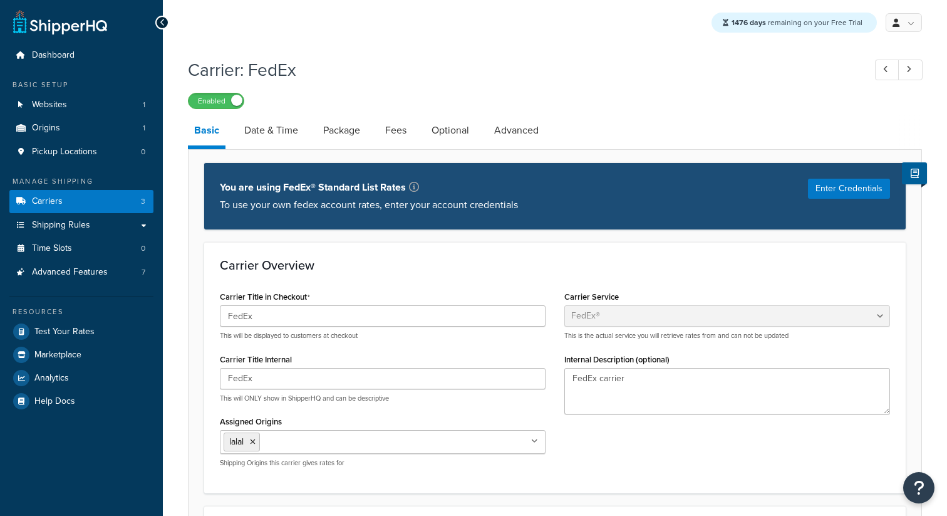
select select "fedEx"
select select "REGULAR_PICKUP"
select select "YOUR_PACKAGING"
click at [295, 138] on link "Date & Time" at bounding box center [271, 130] width 66 height 30
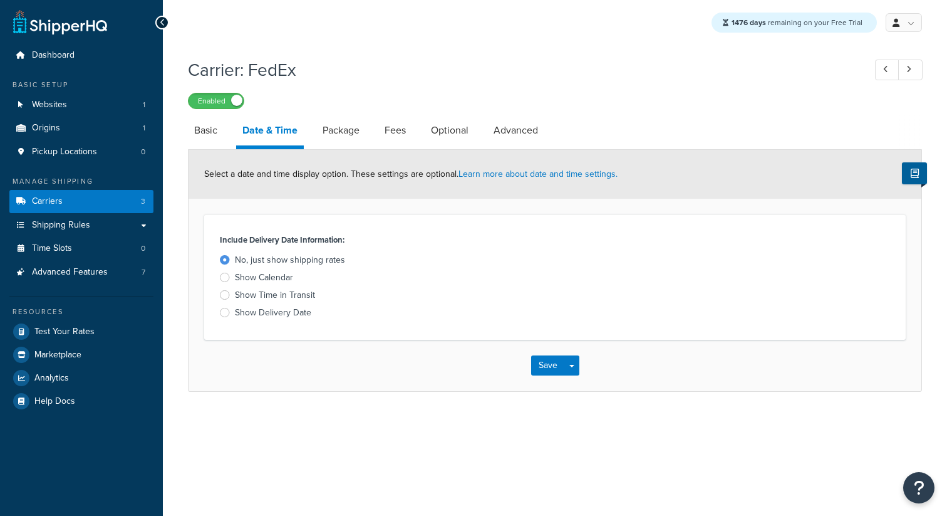
click at [292, 309] on div "Show Delivery Date" at bounding box center [273, 312] width 76 height 13
click at [0, 0] on input "Show Delivery Date" at bounding box center [0, 0] width 0 height 0
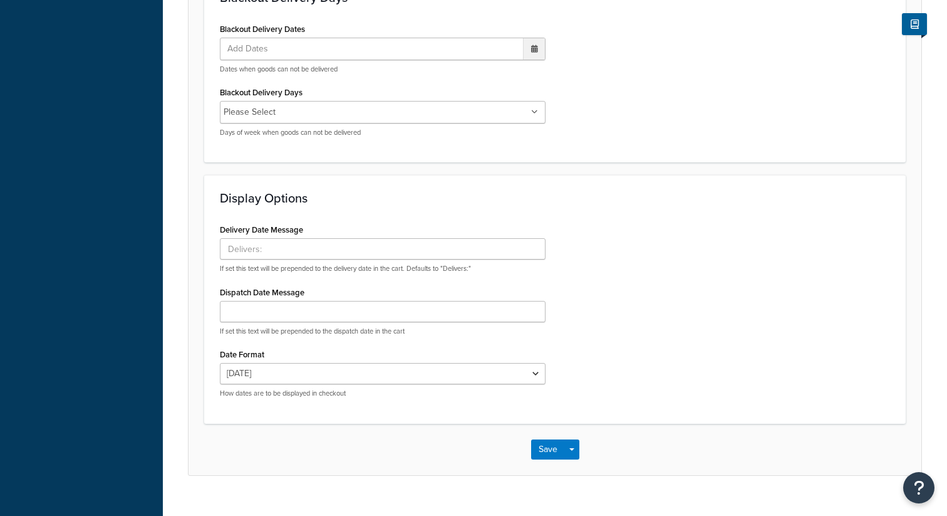
scroll to position [606, 0]
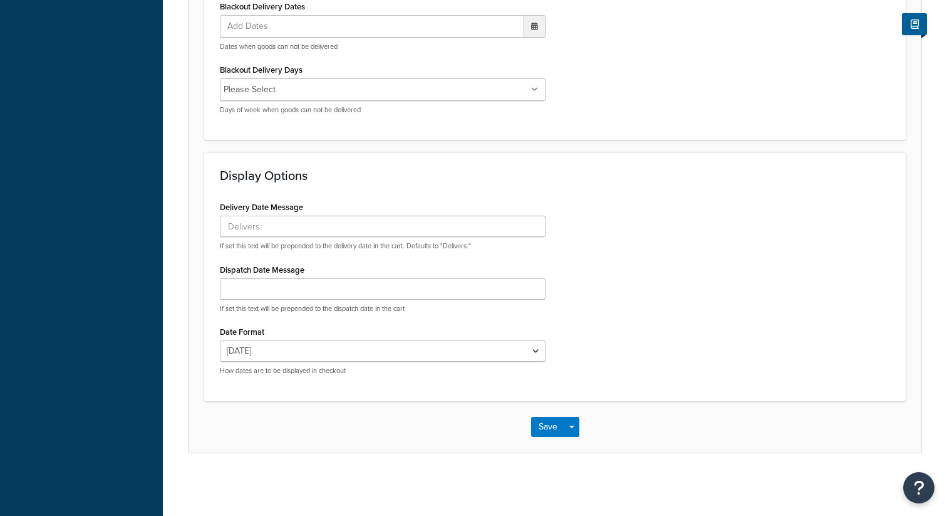
click at [561, 414] on div "Save Save Dropdown Save and Edit" at bounding box center [555, 426] width 733 height 51
click at [548, 423] on button "Save" at bounding box center [548, 427] width 34 height 20
